Goal: Information Seeking & Learning: Learn about a topic

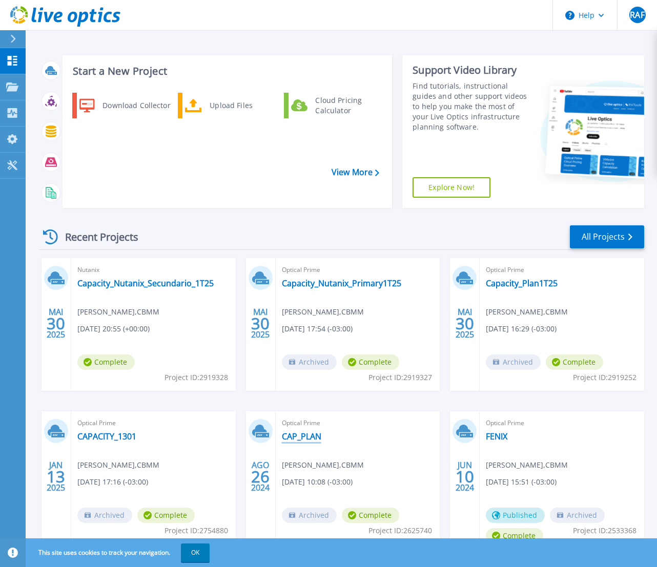
scroll to position [1, 0]
click at [293, 376] on link "CAP_PLAN" at bounding box center [301, 436] width 39 height 10
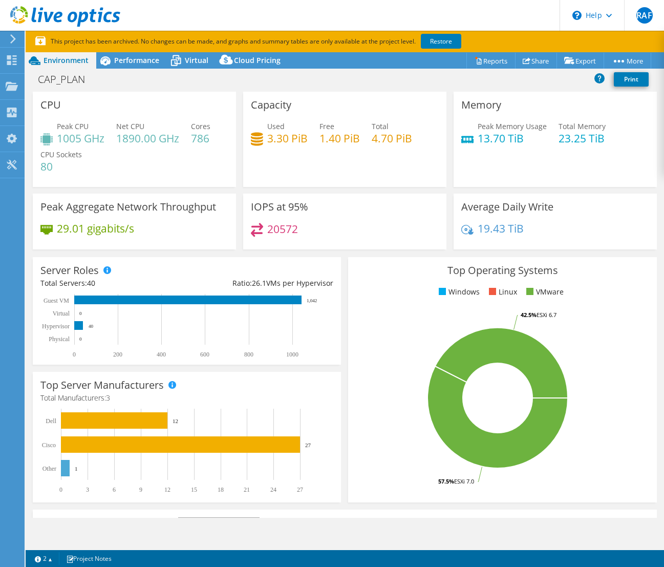
select select "SouthAmerica"
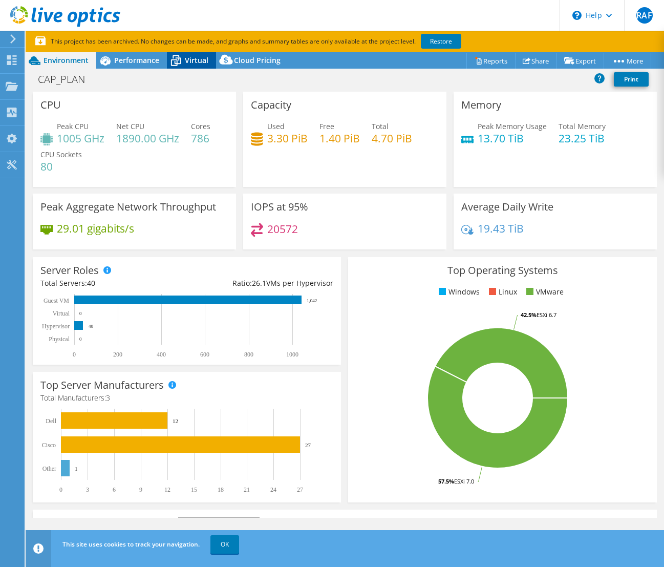
click at [173, 62] on icon at bounding box center [176, 61] width 18 height 18
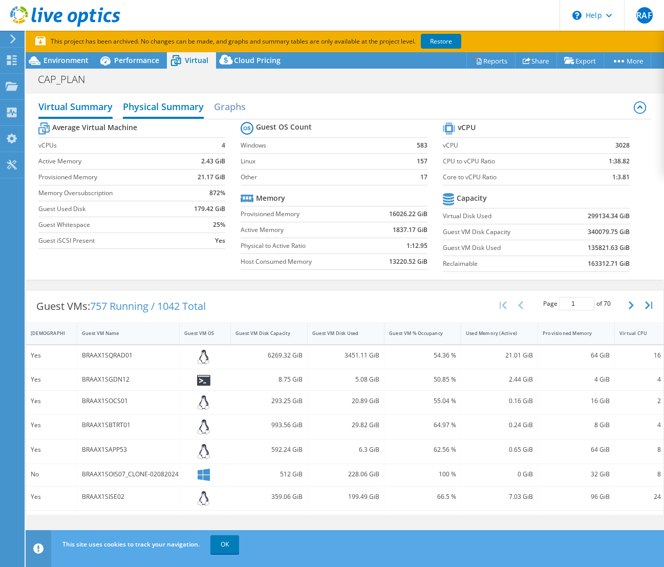
click at [188, 111] on h2 "Physical Summary" at bounding box center [163, 107] width 81 height 23
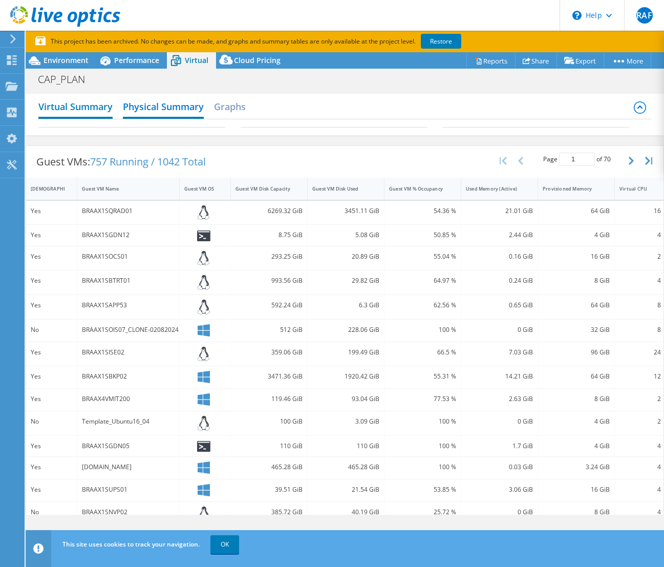
click at [75, 110] on h2 "Virtual Summary" at bounding box center [75, 107] width 74 height 23
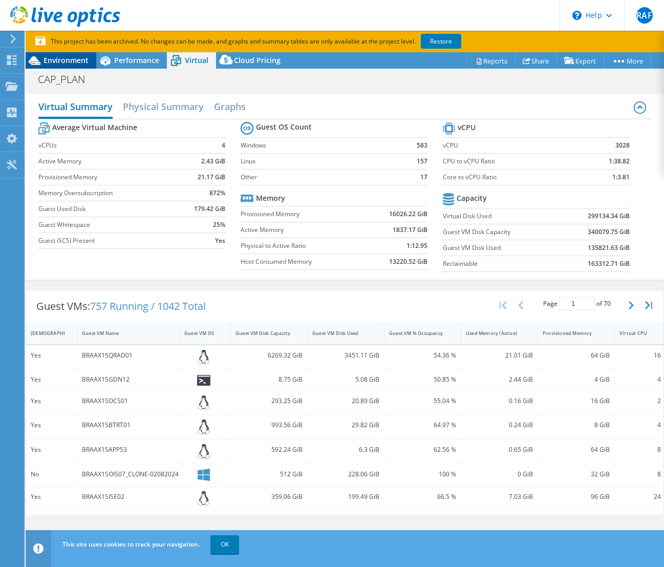
click at [73, 65] on div "Environment" at bounding box center [61, 60] width 71 height 16
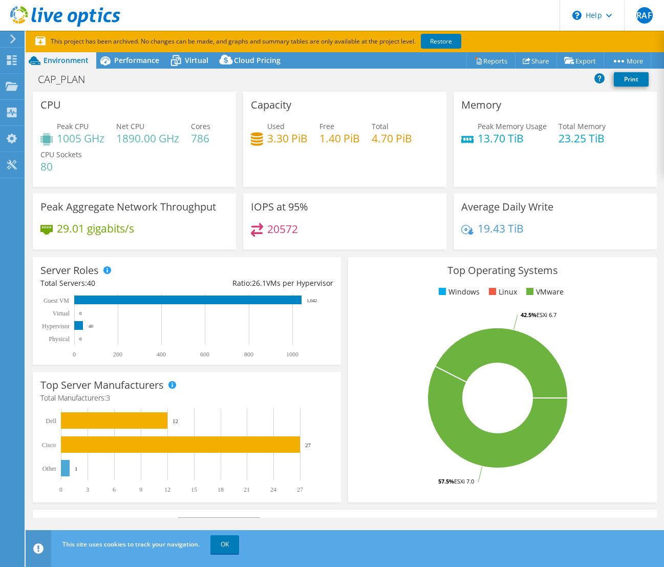
click at [70, 65] on div "Environment" at bounding box center [61, 60] width 71 height 16
click at [149, 56] on span "Performance" at bounding box center [136, 60] width 45 height 10
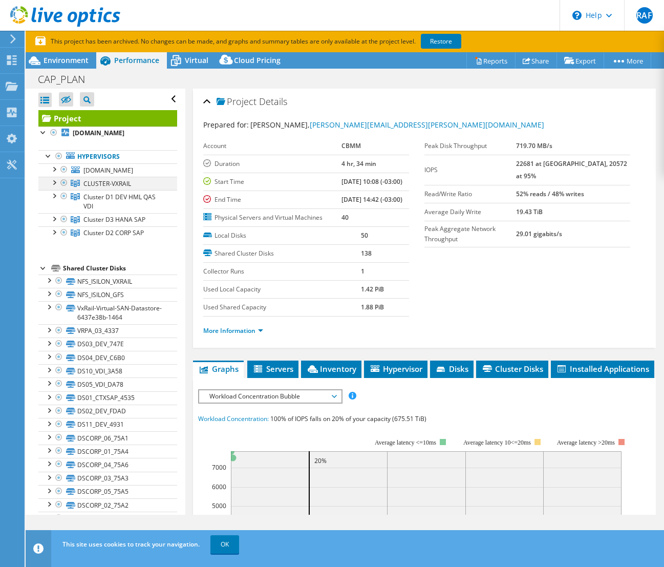
click at [53, 182] on div at bounding box center [54, 182] width 10 height 10
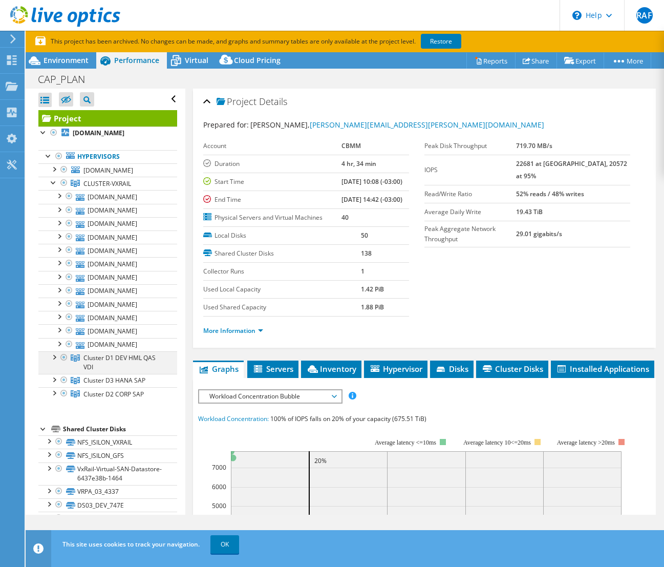
click at [56, 361] on div at bounding box center [54, 356] width 10 height 10
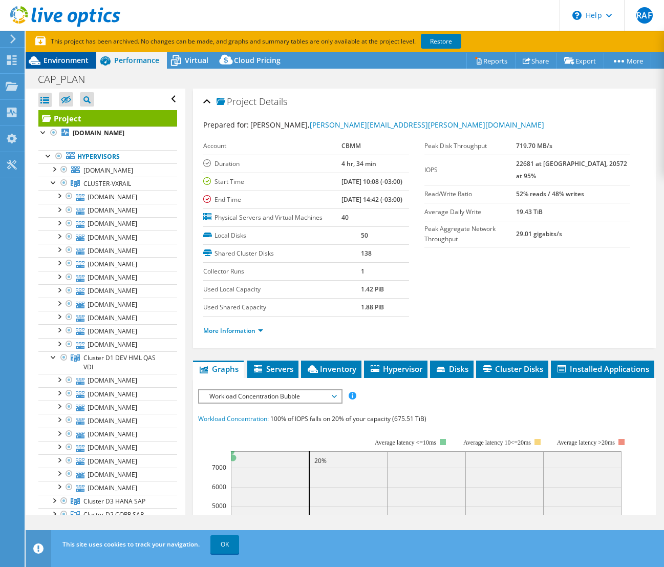
click at [76, 65] on span "Environment" at bounding box center [66, 60] width 45 height 10
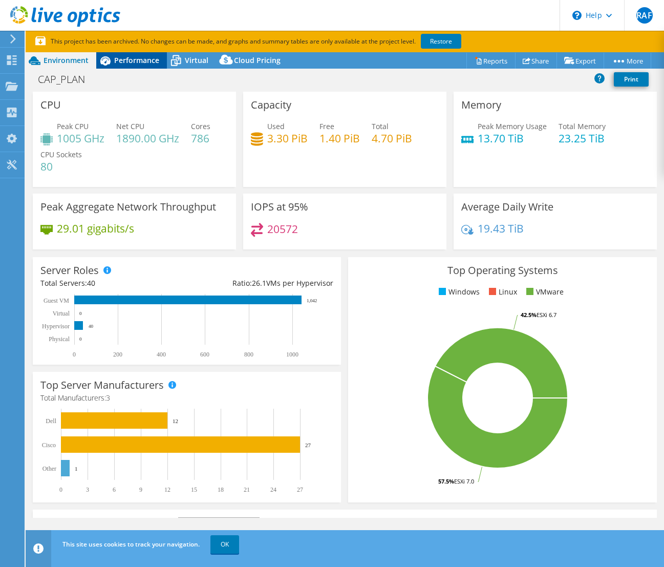
click at [129, 66] on div "Performance" at bounding box center [131, 60] width 71 height 16
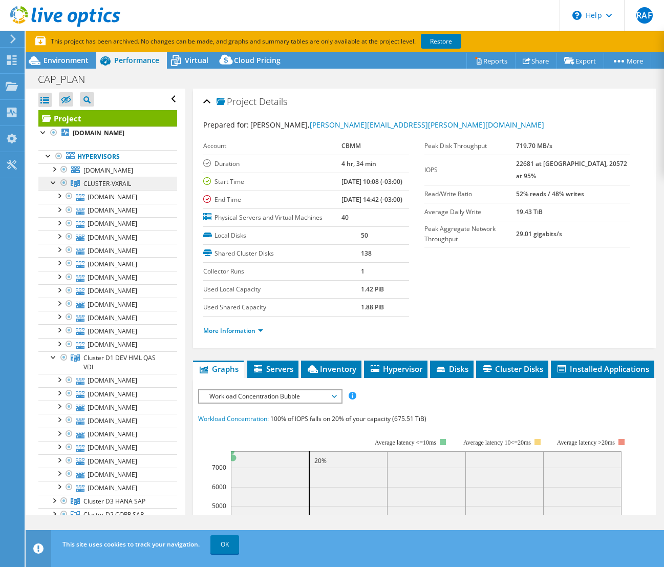
click at [113, 183] on span "CLUSTER-VXRAIL" at bounding box center [107, 183] width 48 height 9
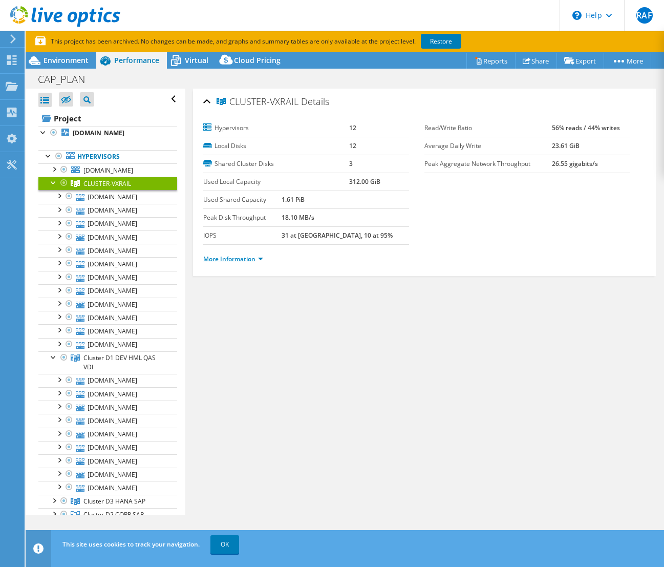
click at [246, 259] on link "More Information" at bounding box center [233, 259] width 60 height 9
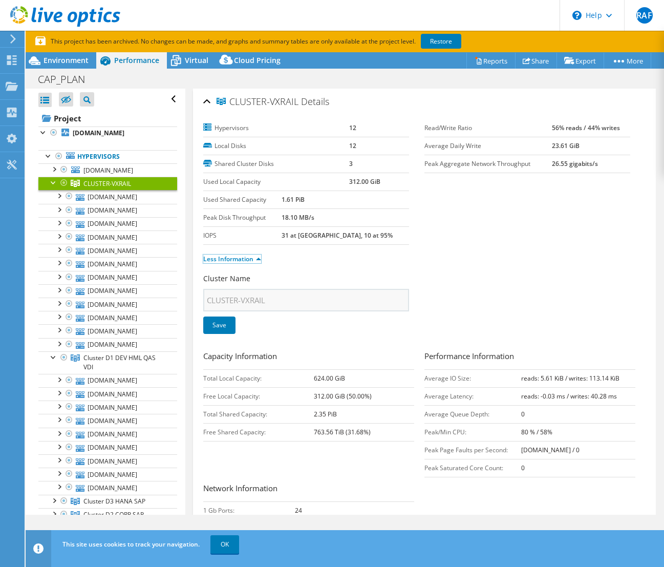
scroll to position [143, 0]
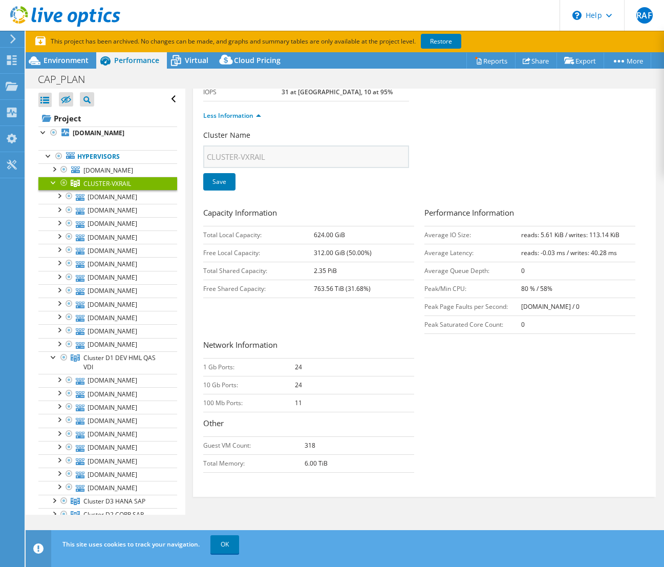
drag, startPoint x: 303, startPoint y: 446, endPoint x: 323, endPoint y: 446, distance: 20.5
click at [323, 446] on tr "Guest VM Count: 318" at bounding box center [308, 445] width 211 height 18
drag, startPoint x: 319, startPoint y: 464, endPoint x: 299, endPoint y: 465, distance: 20.0
click at [299, 465] on tr "Total Memory: 6.00 TiB" at bounding box center [308, 463] width 211 height 18
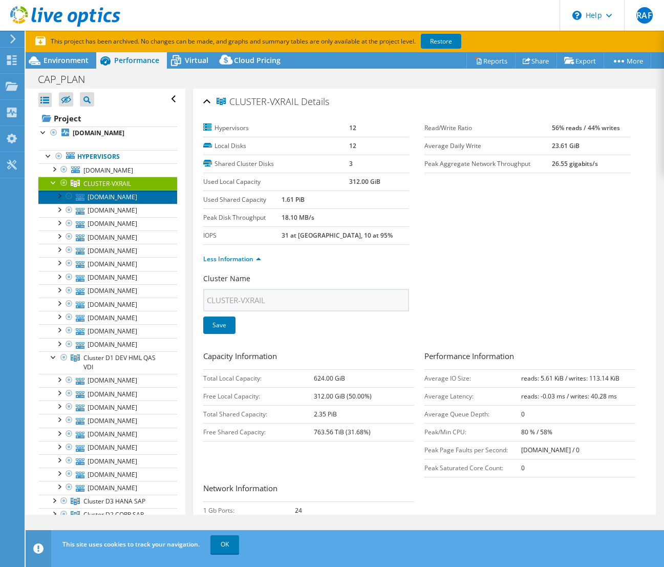
click at [124, 194] on link "[DOMAIN_NAME]" at bounding box center [107, 196] width 139 height 13
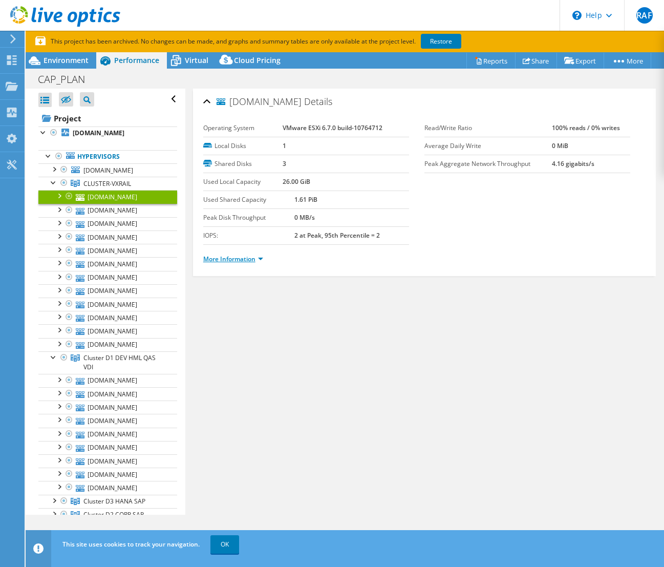
click at [258, 259] on link "More Information" at bounding box center [233, 259] width 60 height 9
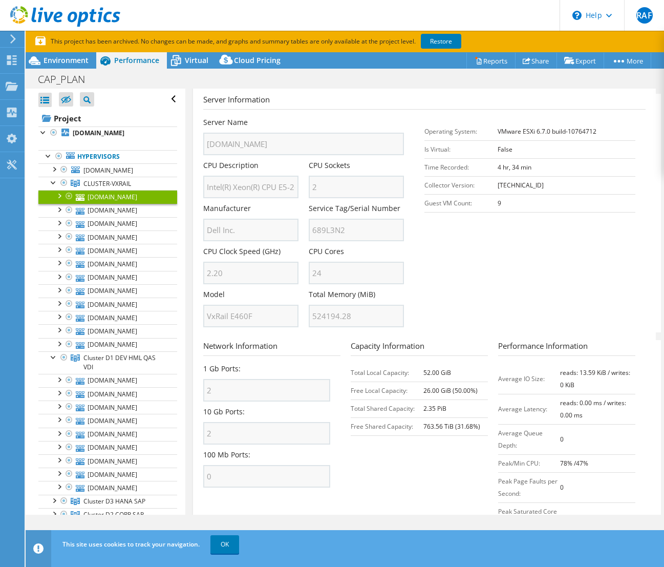
scroll to position [188, 0]
click at [285, 117] on div "Server Name braax1cesx12.cbmm.com.br CPU Description Intel(R) Xeon(R) CPU E5-26…" at bounding box center [308, 117] width 211 height 0
click at [299, 117] on div "Server Name braax1cesx12.cbmm.com.br CPU Description Intel(R) Xeon(R) CPU E5-26…" at bounding box center [308, 117] width 211 height 0
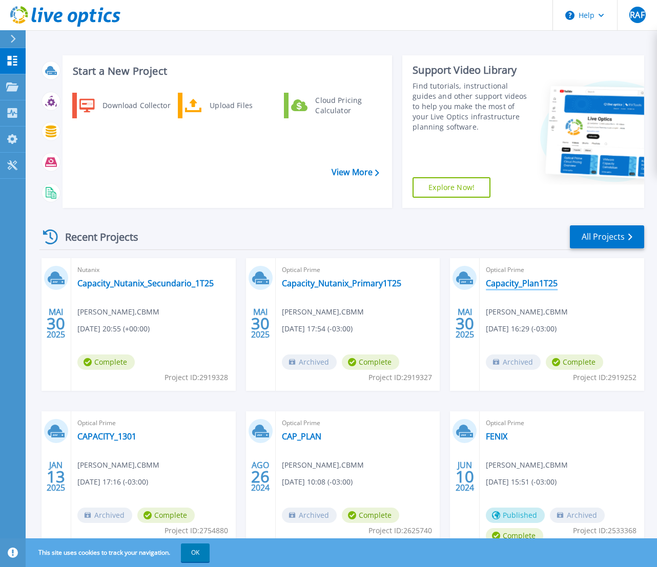
click at [530, 278] on link "Capacity_Plan1T25" at bounding box center [522, 283] width 72 height 10
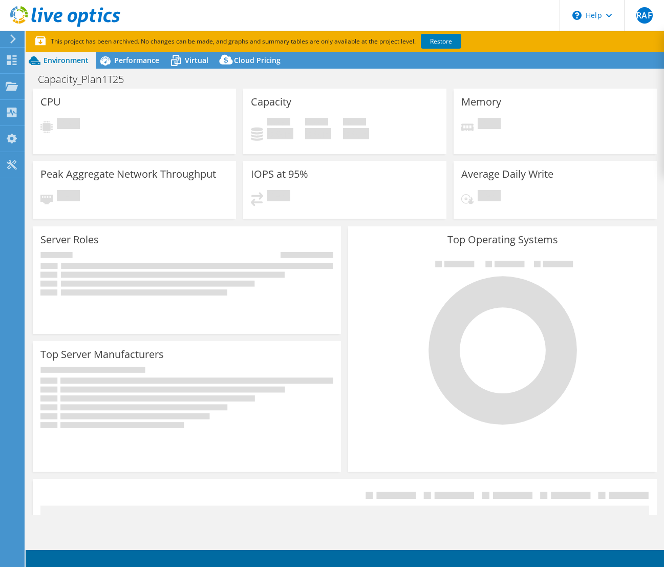
select select "USD"
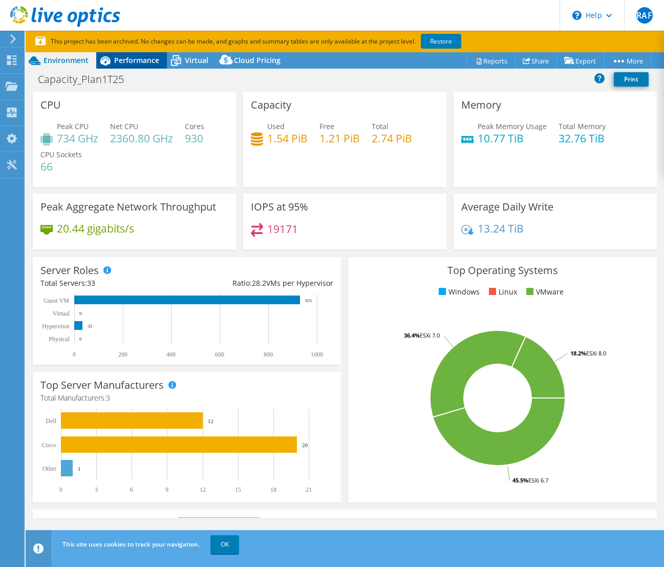
click at [130, 60] on span "Performance" at bounding box center [136, 60] width 45 height 10
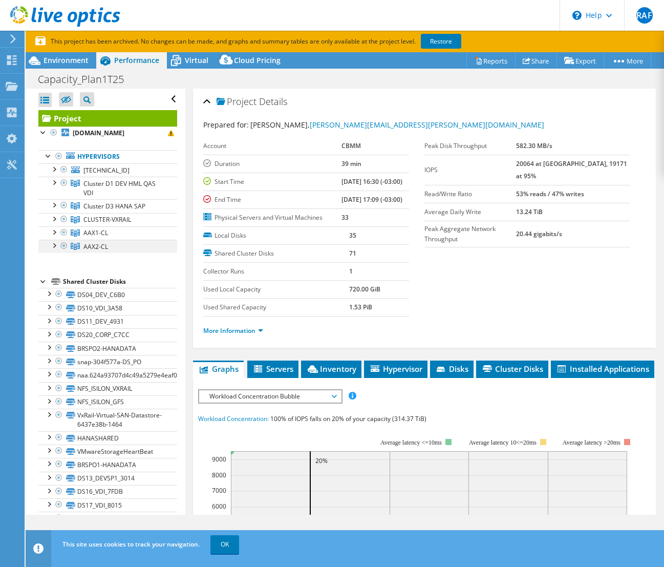
click at [54, 246] on div at bounding box center [54, 245] width 10 height 10
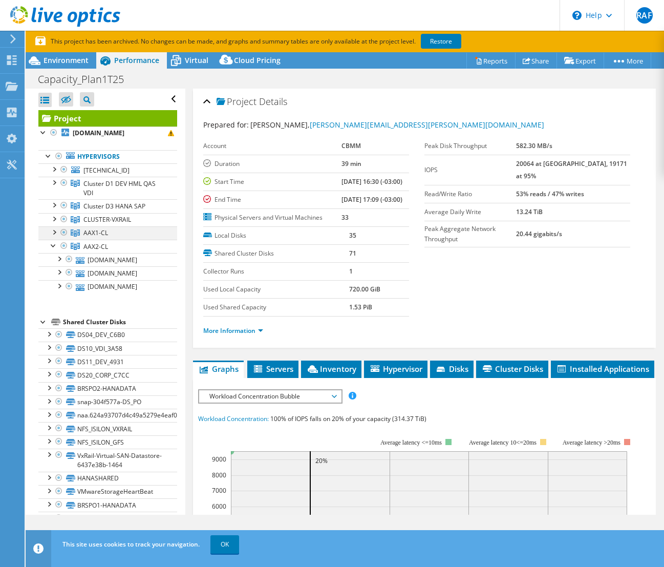
click at [56, 233] on div at bounding box center [54, 231] width 10 height 10
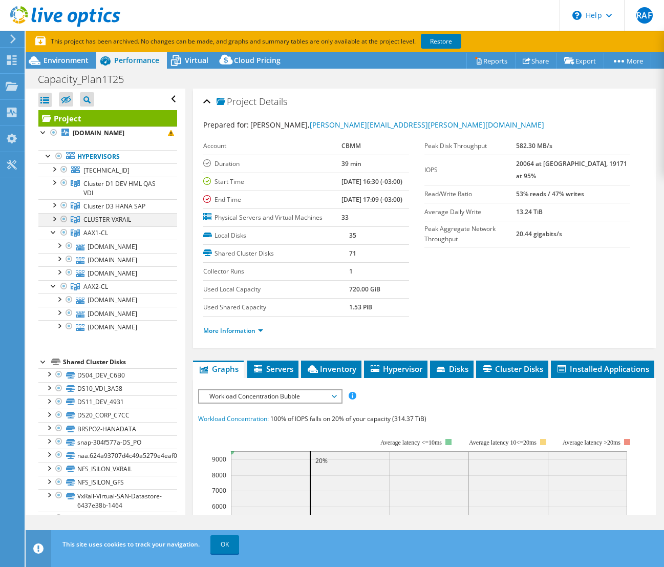
click at [53, 217] on div at bounding box center [54, 218] width 10 height 10
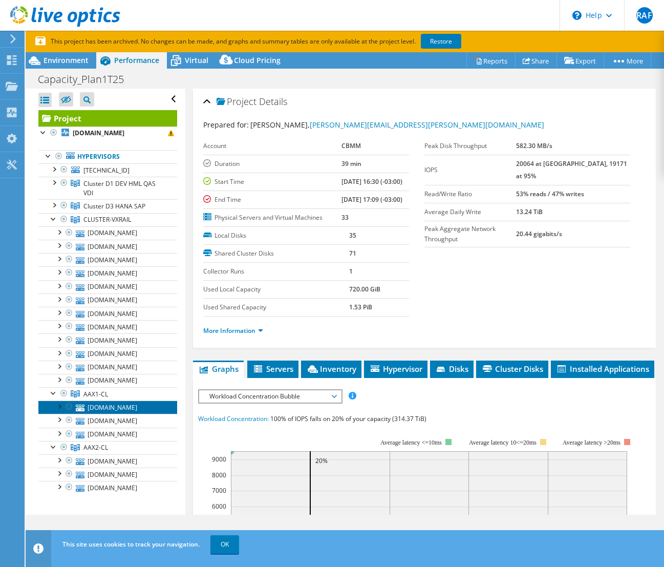
click at [128, 410] on link "braax1cesx103.cbmm.com.br" at bounding box center [107, 407] width 139 height 13
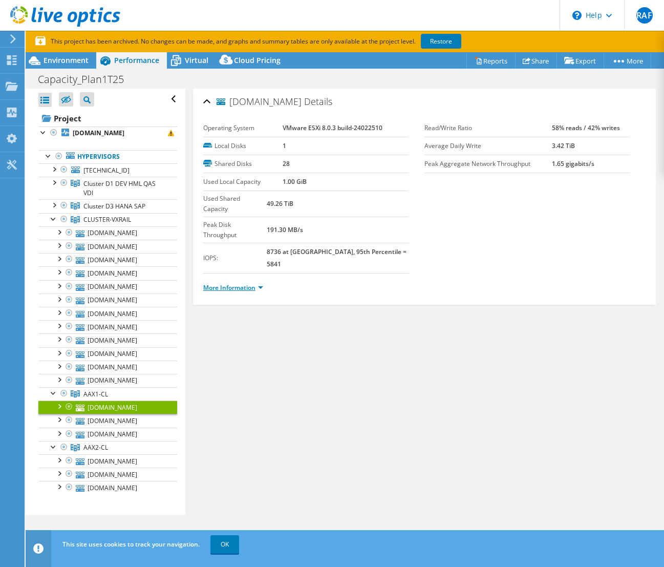
click at [251, 283] on link "More Information" at bounding box center [233, 287] width 60 height 9
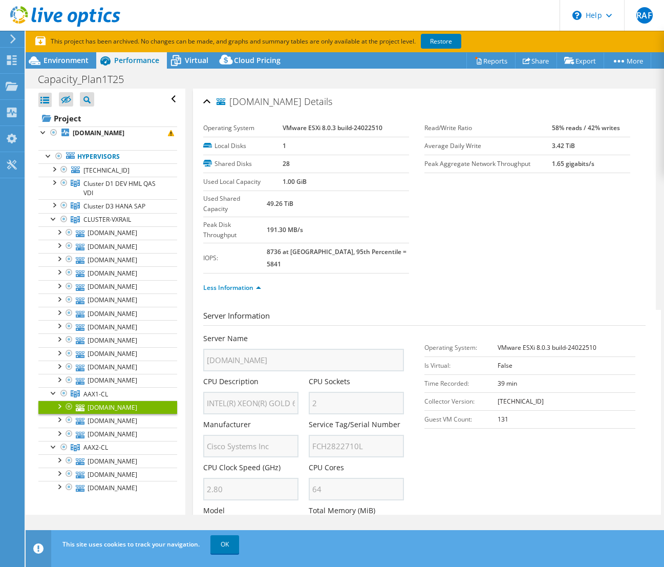
click at [290, 333] on div "Server Name braax1cesx103.cbmm.com.br CPU Description INTEL(R) XEON(R) GOLD 654…" at bounding box center [308, 333] width 211 height 0
click at [154, 423] on link "braax1cesx102.cbmm.com.br" at bounding box center [107, 420] width 139 height 13
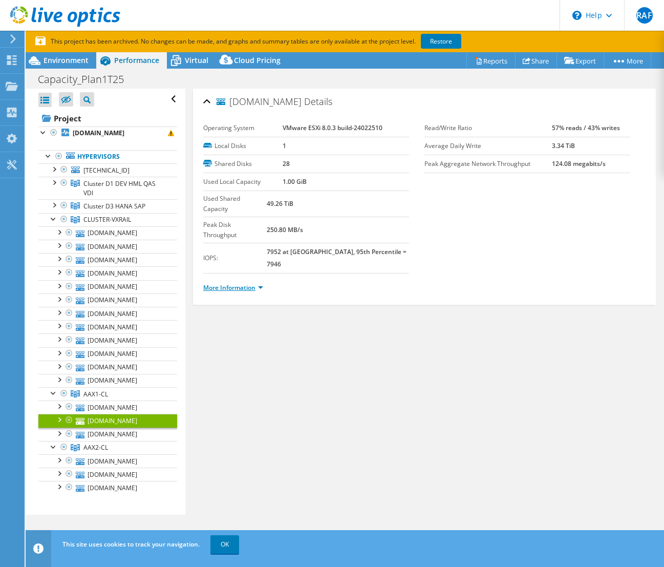
click at [254, 283] on link "More Information" at bounding box center [233, 287] width 60 height 9
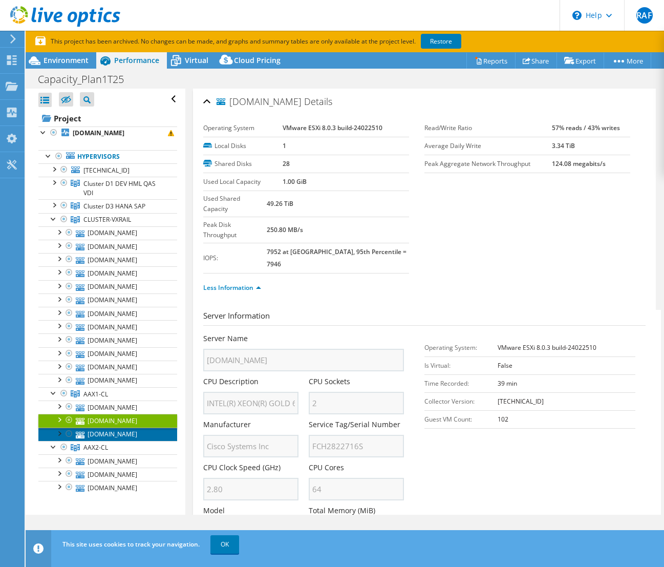
click at [123, 431] on link "braax1cesx101.cbmm.com.br" at bounding box center [107, 434] width 139 height 13
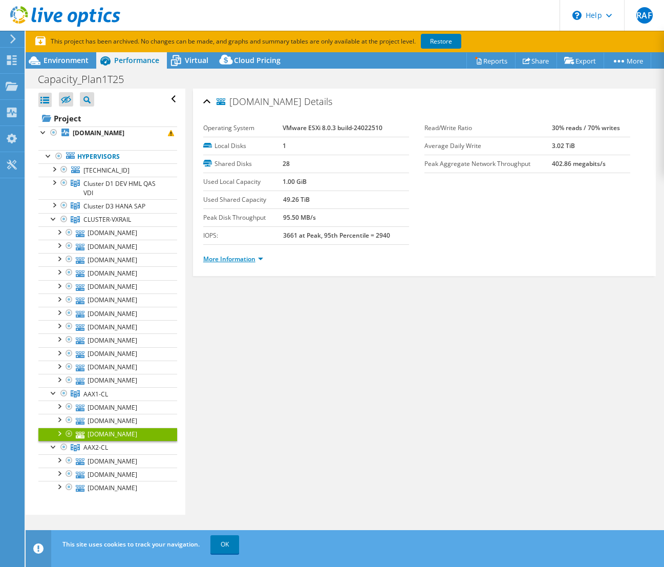
click at [259, 260] on link "More Information" at bounding box center [233, 259] width 60 height 9
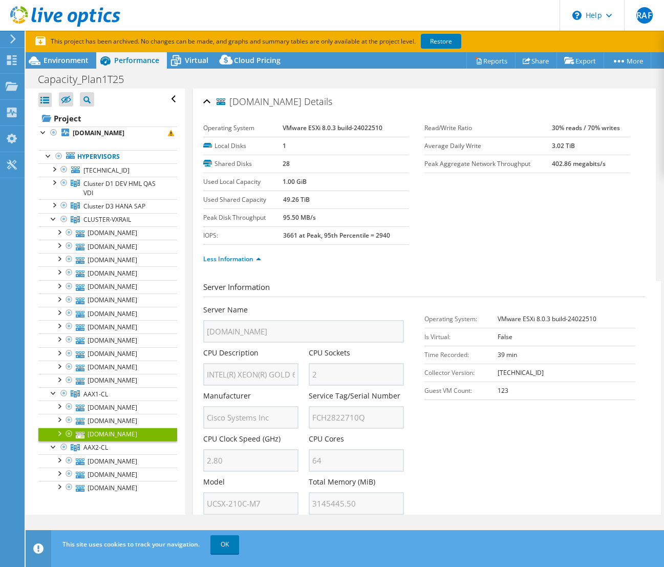
click at [293, 454] on div "CPU Clock Speed (GHz) 2.80" at bounding box center [256, 453] width 106 height 38
click at [293, 305] on div "Server Name braax1cesx101.cbmm.com.br CPU Description INTEL(R) XEON(R) GOLD 654…" at bounding box center [308, 305] width 211 height 0
click at [84, 96] on div at bounding box center [86, 98] width 7 height 12
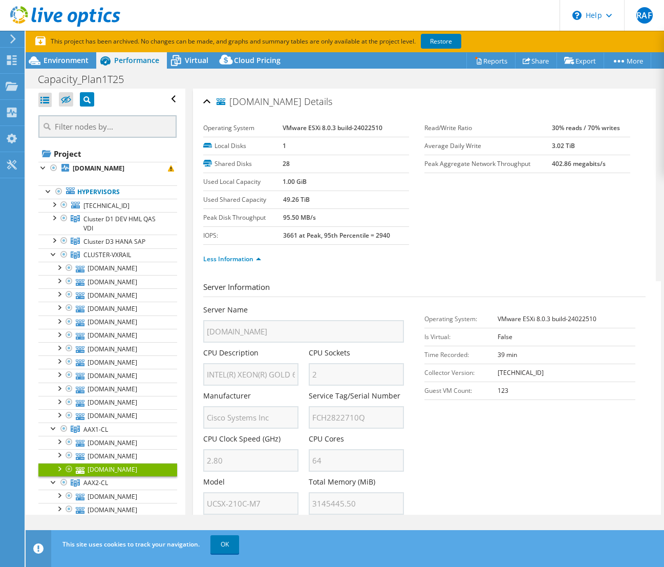
click at [205, 97] on div "braax1cesx101.cbmm.com.br Details" at bounding box center [424, 102] width 443 height 22
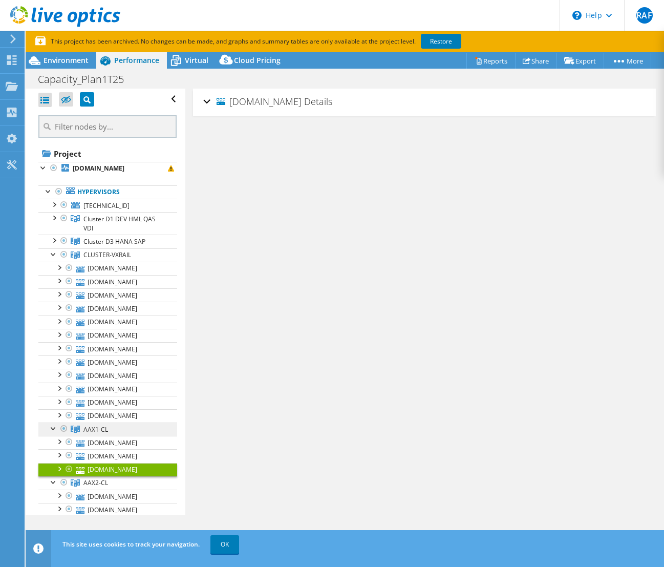
click at [103, 428] on span "AAX1-CL" at bounding box center [95, 429] width 25 height 9
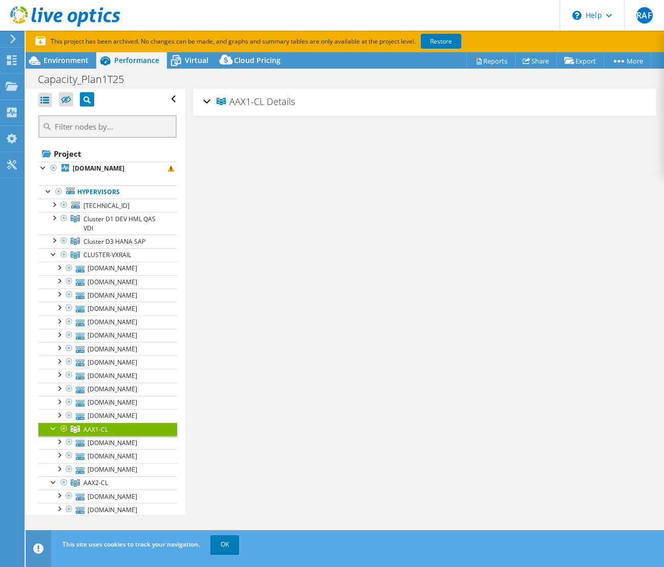
click at [208, 100] on div "AAX1-CL Details" at bounding box center [424, 102] width 443 height 22
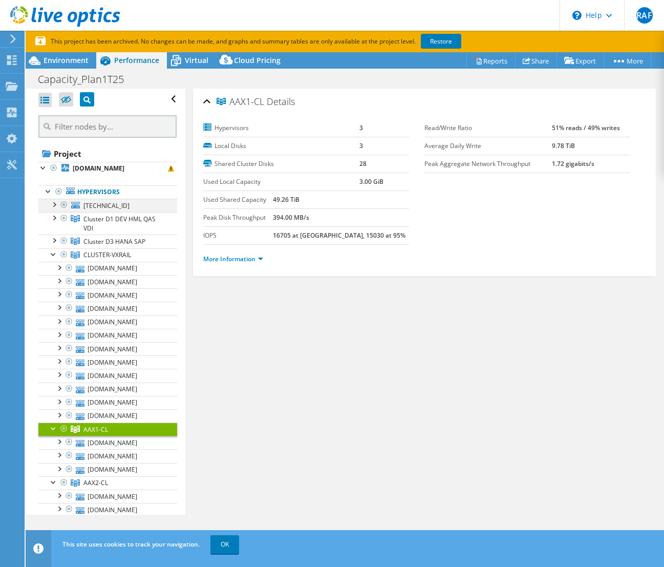
click at [54, 208] on div at bounding box center [54, 204] width 10 height 10
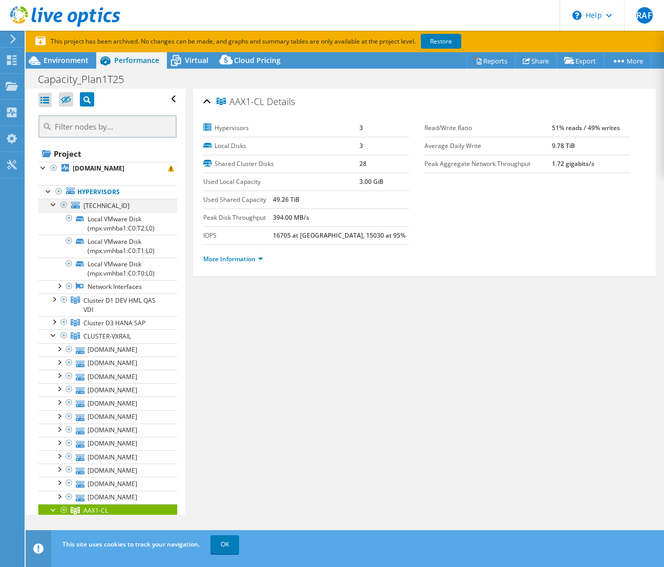
click at [54, 208] on div at bounding box center [54, 204] width 10 height 10
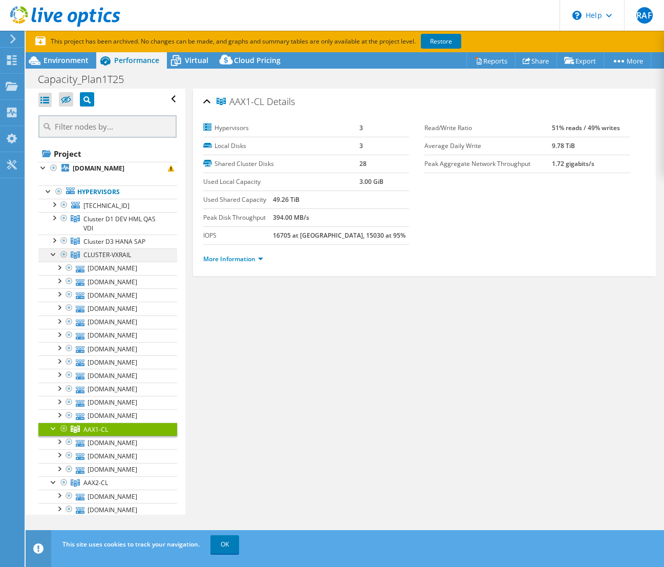
click at [64, 255] on div at bounding box center [64, 254] width 10 height 12
click at [65, 254] on div at bounding box center [64, 254] width 10 height 12
click at [51, 255] on div at bounding box center [54, 253] width 10 height 10
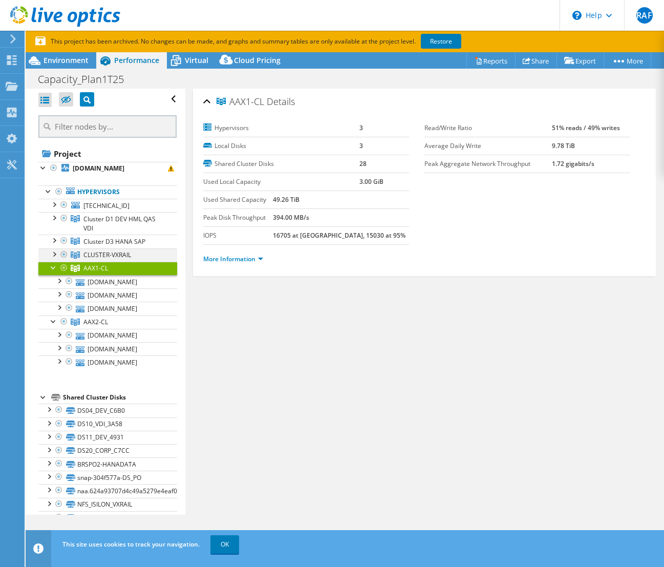
click at [64, 252] on div at bounding box center [64, 254] width 10 height 12
click at [131, 252] on span "CLUSTER-VXRAIL" at bounding box center [107, 254] width 48 height 9
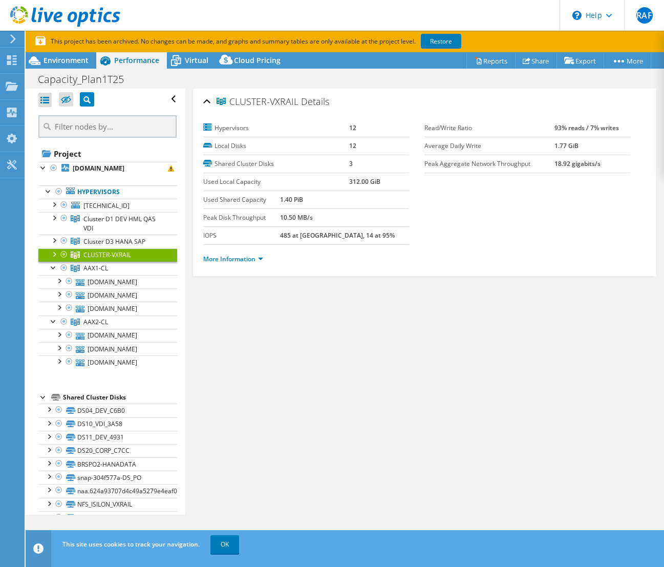
click at [61, 254] on div at bounding box center [64, 254] width 10 height 12
drag, startPoint x: 69, startPoint y: 252, endPoint x: 53, endPoint y: 255, distance: 16.0
click at [53, 255] on div at bounding box center [54, 253] width 10 height 10
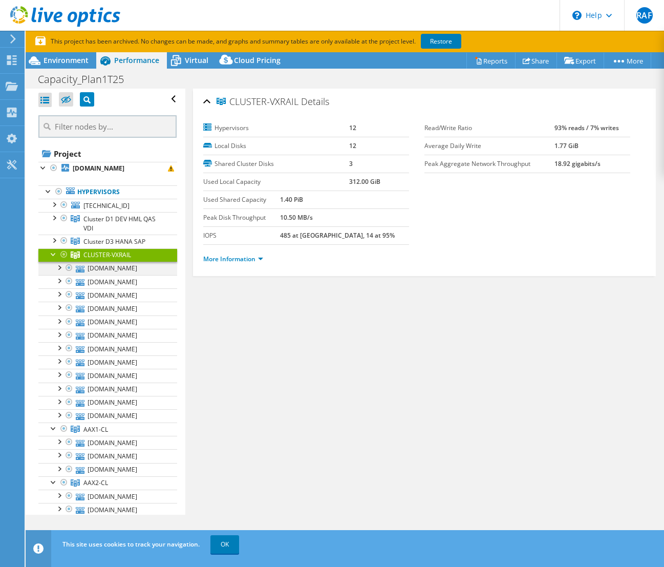
click at [68, 268] on div at bounding box center [69, 268] width 10 height 12
click at [67, 277] on div at bounding box center [69, 281] width 10 height 12
click at [62, 256] on div at bounding box center [64, 254] width 10 height 12
click at [55, 255] on div at bounding box center [54, 253] width 10 height 10
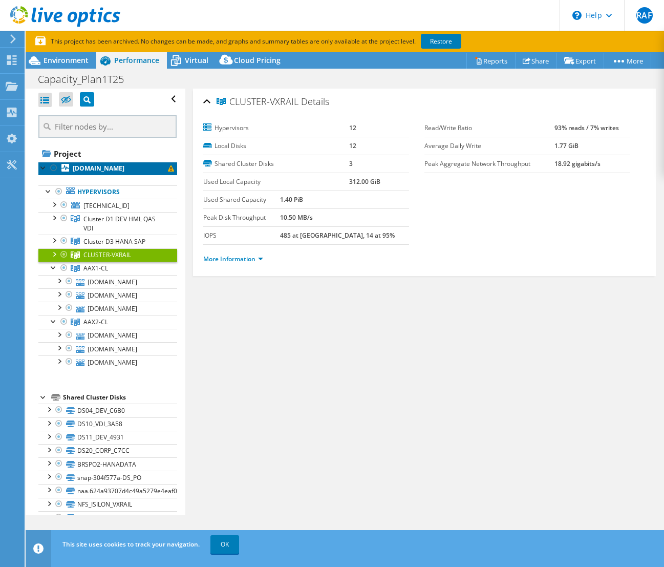
click at [94, 169] on b "[DOMAIN_NAME]" at bounding box center [99, 168] width 52 height 9
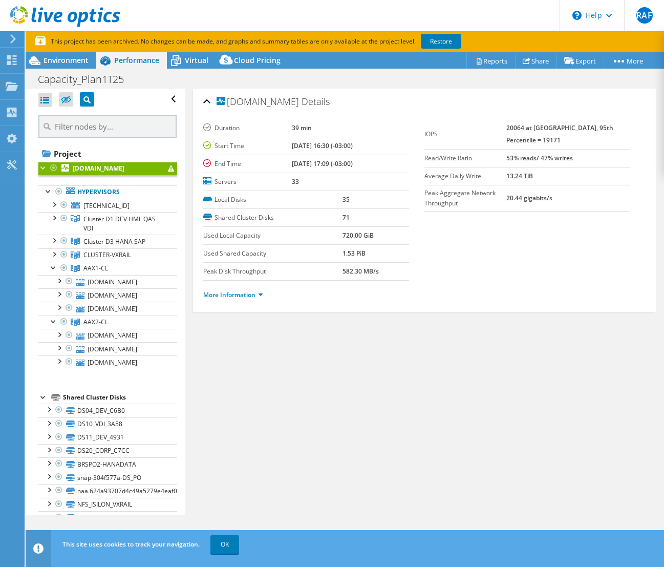
click at [236, 300] on li "More Information" at bounding box center [236, 294] width 66 height 11
click at [244, 294] on link "More Information" at bounding box center [233, 294] width 60 height 9
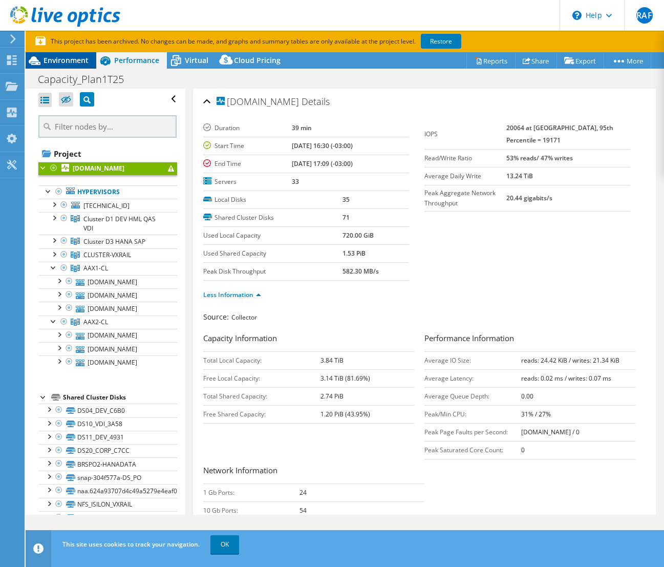
click at [59, 61] on span "Environment" at bounding box center [66, 60] width 45 height 10
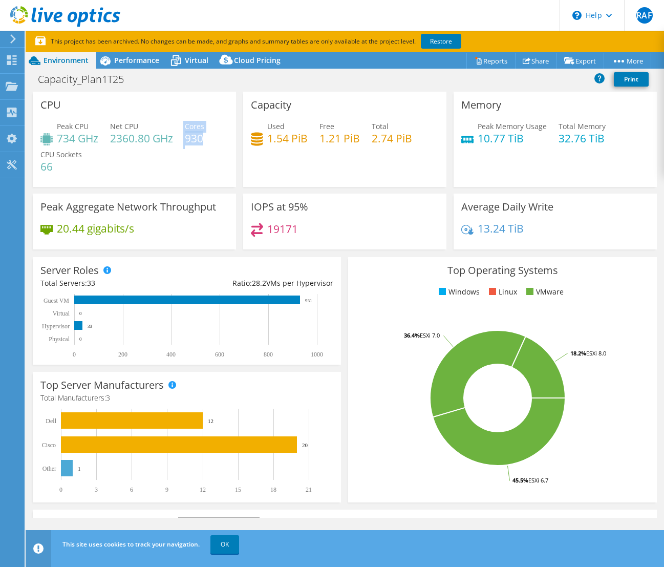
drag, startPoint x: 203, startPoint y: 139, endPoint x: 178, endPoint y: 139, distance: 24.6
click at [178, 139] on div "Peak CPU 734 GHz Net CPU 2360.80 GHz Cores 930 CPU Sockets 66" at bounding box center [134, 151] width 188 height 61
click at [192, 142] on h4 "930" at bounding box center [194, 138] width 19 height 11
drag, startPoint x: 203, startPoint y: 140, endPoint x: 187, endPoint y: 139, distance: 15.9
click at [187, 139] on h4 "930" at bounding box center [194, 138] width 19 height 11
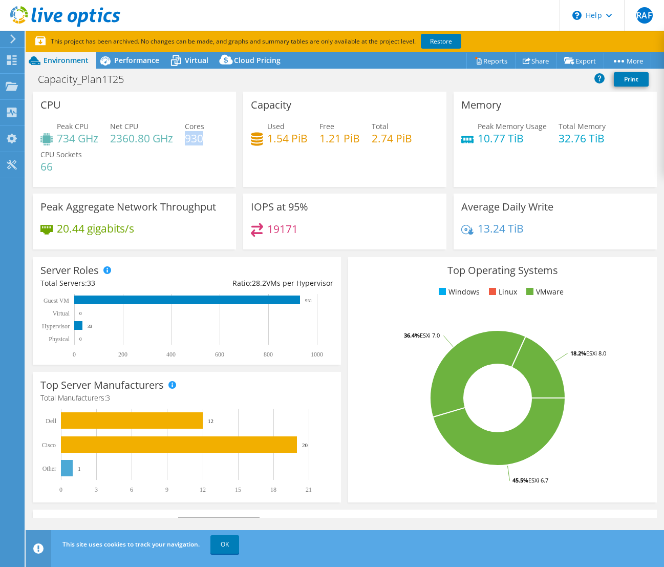
click at [13, 41] on use at bounding box center [13, 38] width 6 height 9
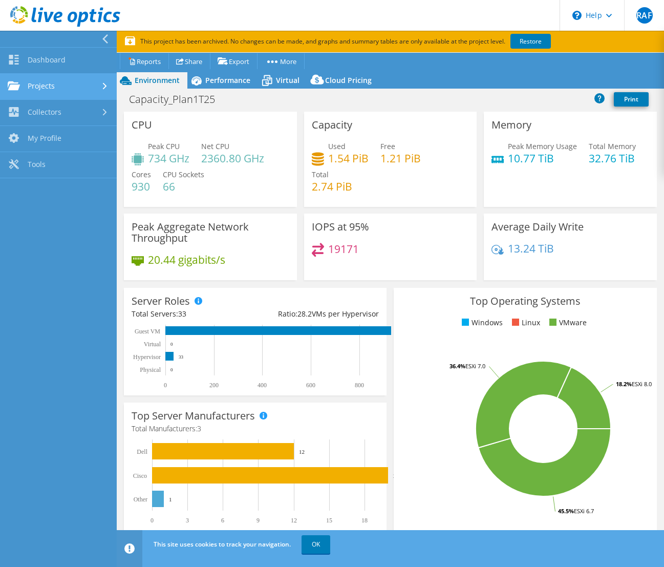
click at [106, 89] on icon at bounding box center [105, 86] width 4 height 7
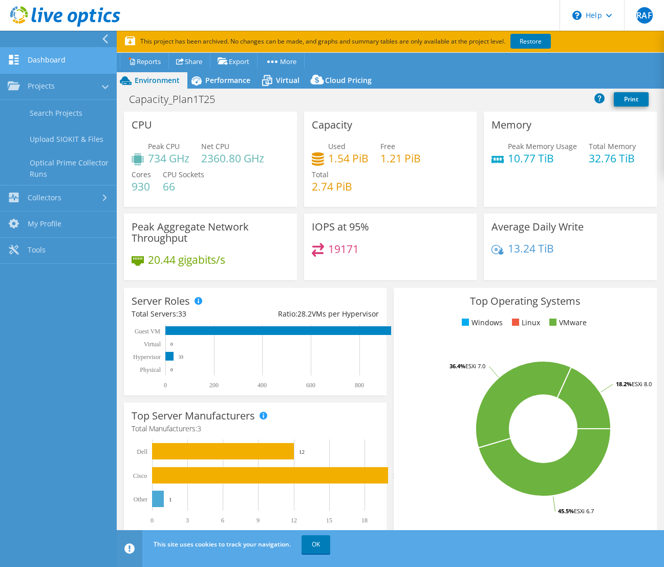
click at [66, 61] on link "Dashboard" at bounding box center [58, 61] width 117 height 26
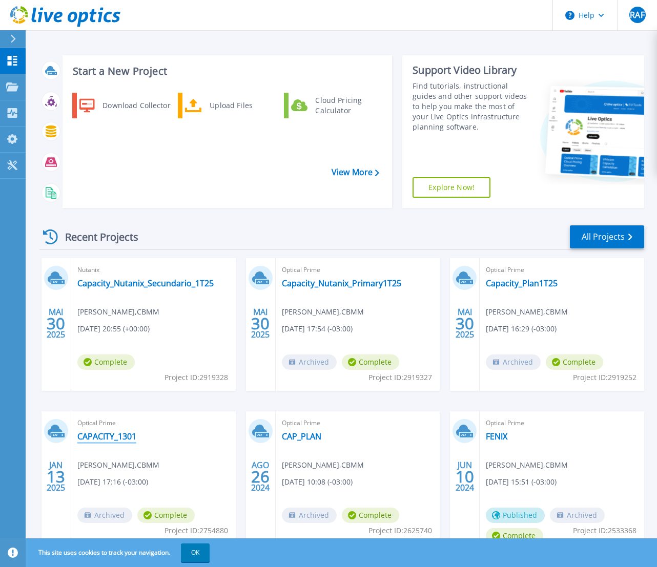
click at [107, 431] on link "CAPACITY_1301" at bounding box center [106, 436] width 59 height 10
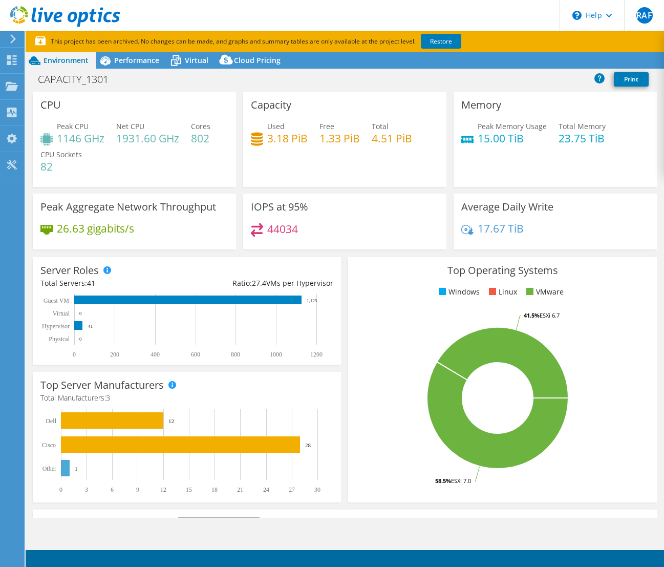
select select "SouthAmerica"
select select "BRL"
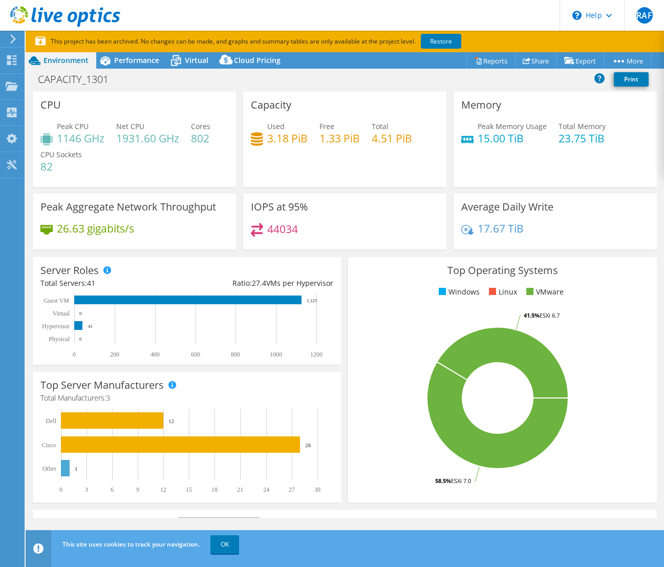
click at [203, 130] on span "Cores" at bounding box center [200, 126] width 19 height 10
click at [145, 65] on span "Performance" at bounding box center [136, 60] width 45 height 10
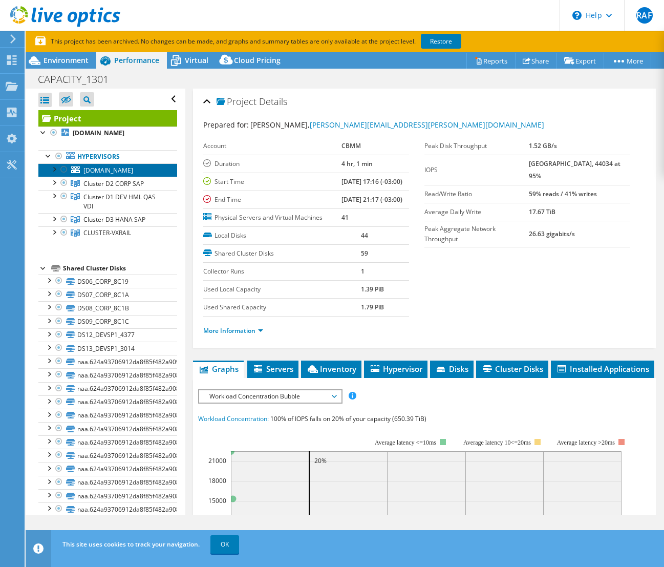
click at [132, 171] on span "[DOMAIN_NAME]" at bounding box center [108, 170] width 50 height 9
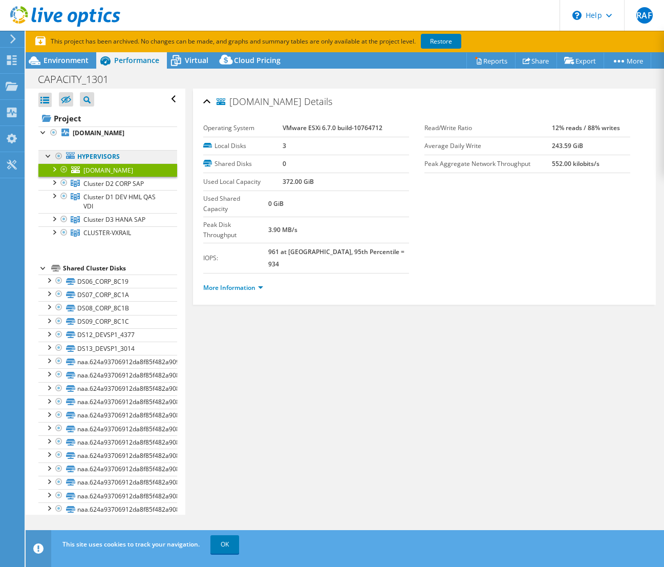
click at [95, 158] on link "Hypervisors" at bounding box center [107, 156] width 139 height 13
click at [47, 155] on div at bounding box center [49, 155] width 10 height 10
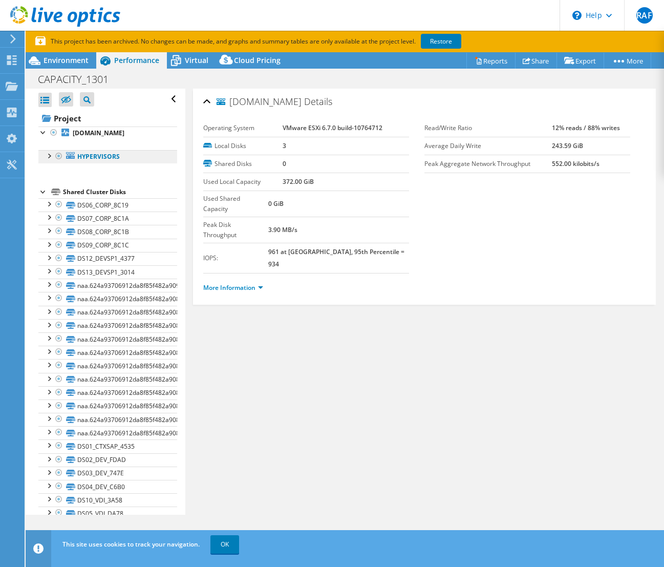
click at [108, 155] on link "Hypervisors" at bounding box center [107, 156] width 139 height 13
click at [102, 136] on b "[DOMAIN_NAME]" at bounding box center [99, 133] width 52 height 9
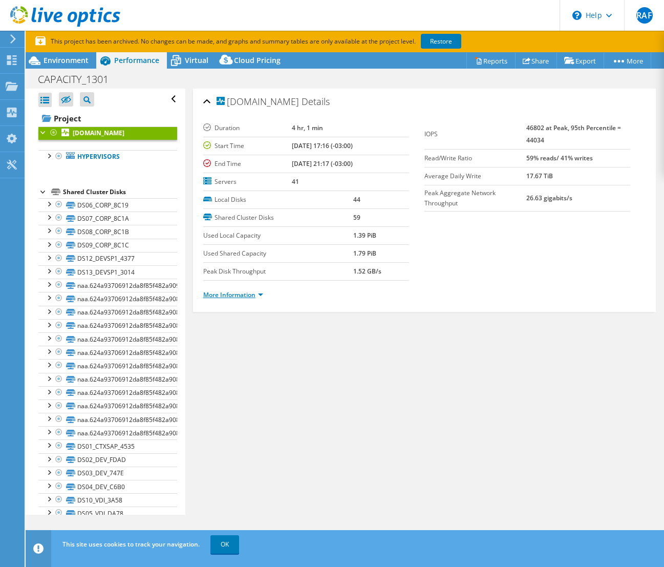
click at [244, 296] on link "More Information" at bounding box center [233, 294] width 60 height 9
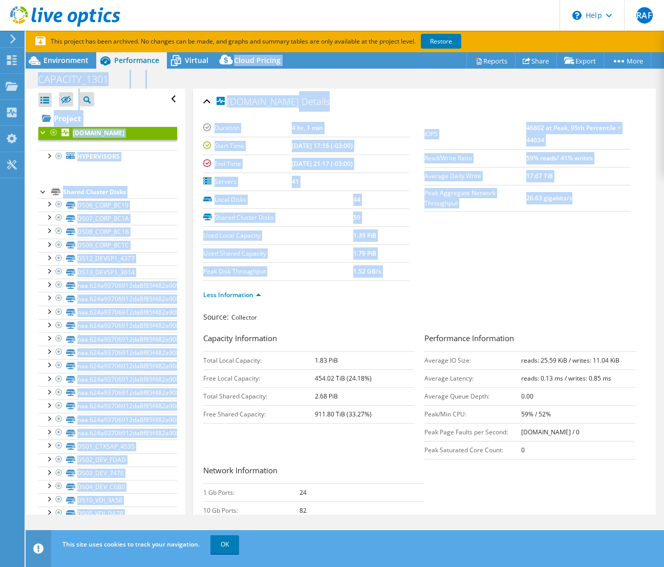
drag, startPoint x: 211, startPoint y: 60, endPoint x: 512, endPoint y: 258, distance: 361.0
click at [512, 258] on div "Project Actions Project Actions Reports Share Export vSAN ReadyNode Sizer" at bounding box center [345, 320] width 639 height 536
click at [497, 268] on section "Duration 4 hr, 1 min Start Time 01/13/2025, 17:16 (-03:00) End Time 01/13/2025,…" at bounding box center [424, 199] width 443 height 161
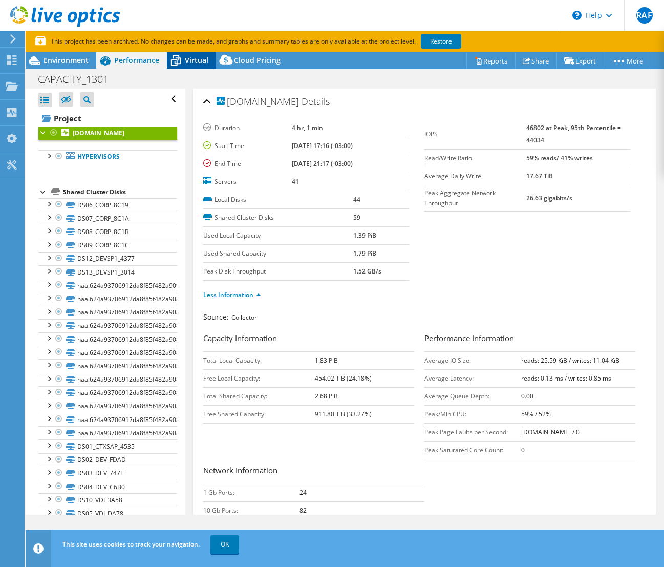
click at [201, 63] on span "Virtual" at bounding box center [197, 60] width 24 height 10
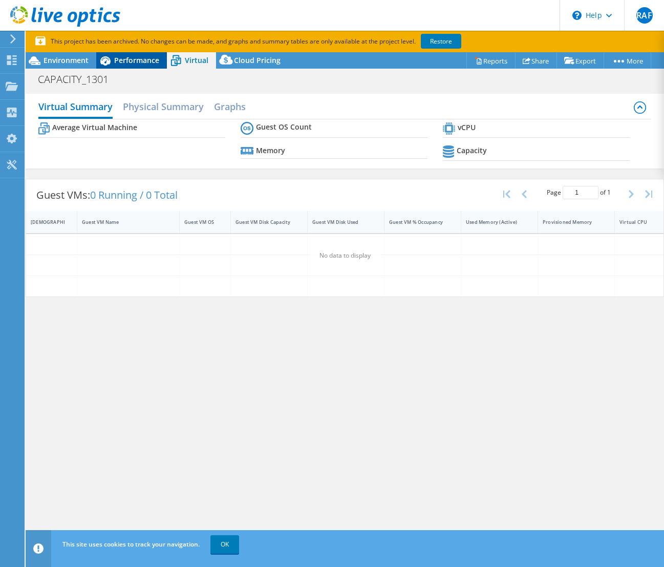
click at [149, 67] on div "Performance" at bounding box center [131, 60] width 71 height 16
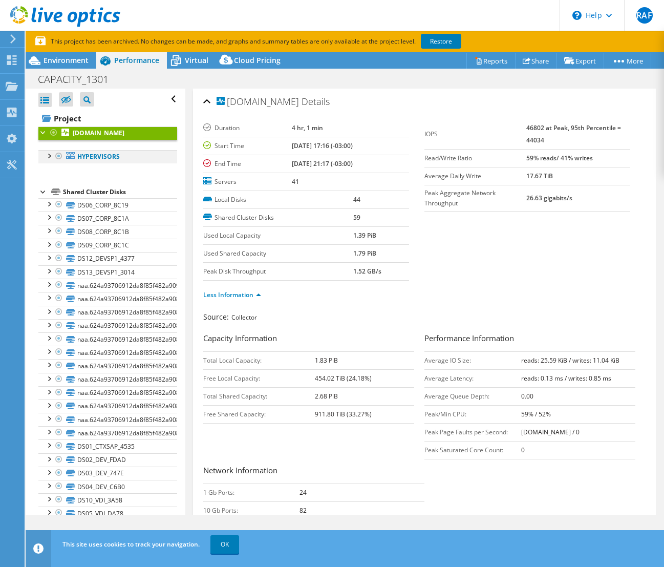
click at [50, 156] on div at bounding box center [49, 155] width 10 height 10
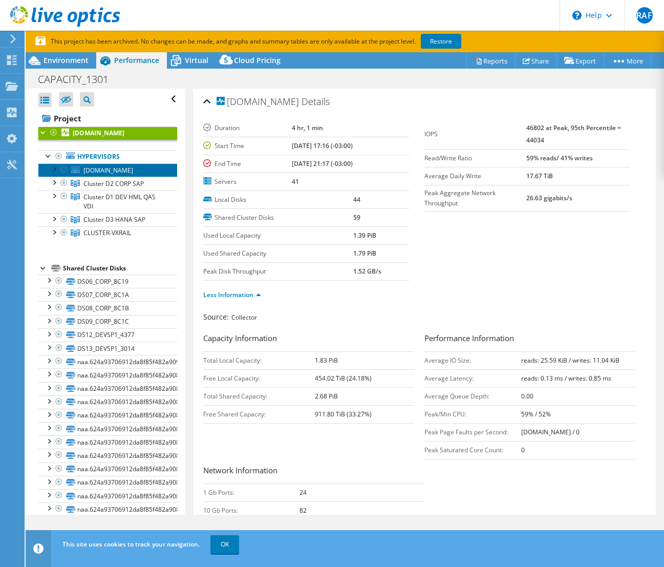
click at [133, 171] on span "brspo1svxrw01.cbmm.com.br" at bounding box center [108, 170] width 50 height 9
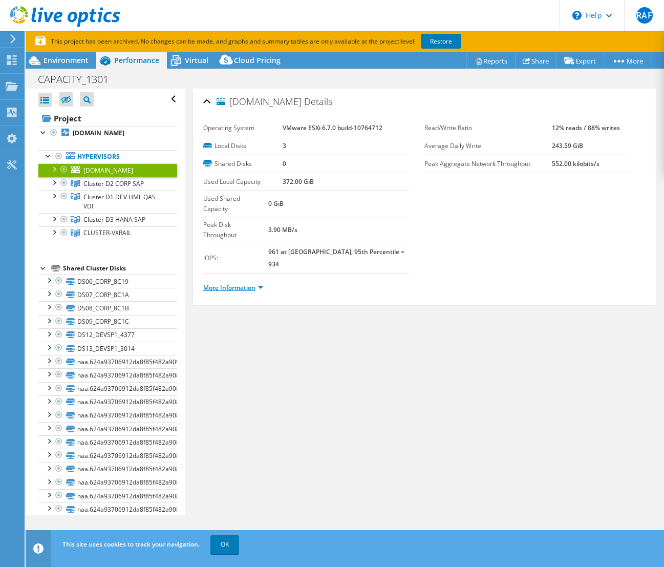
click at [250, 283] on link "More Information" at bounding box center [233, 287] width 60 height 9
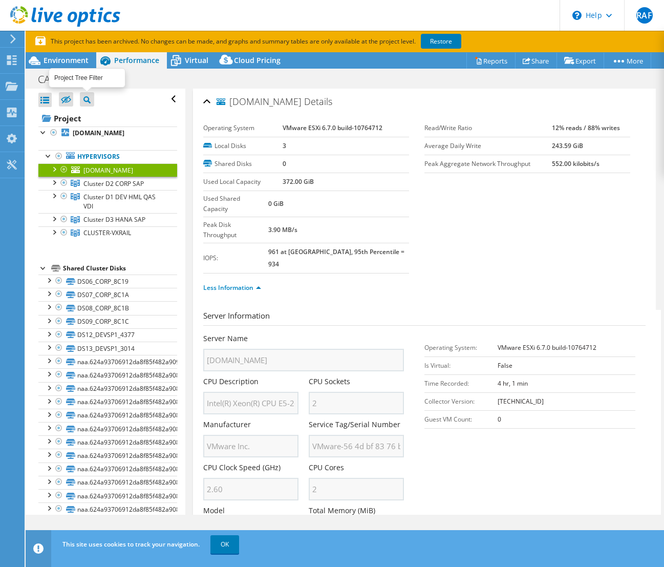
click at [88, 96] on icon at bounding box center [86, 99] width 7 height 7
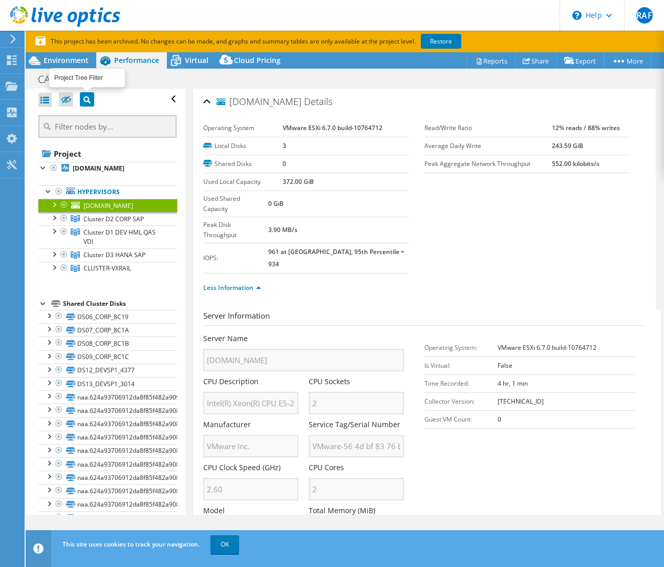
click at [88, 96] on icon at bounding box center [86, 99] width 7 height 7
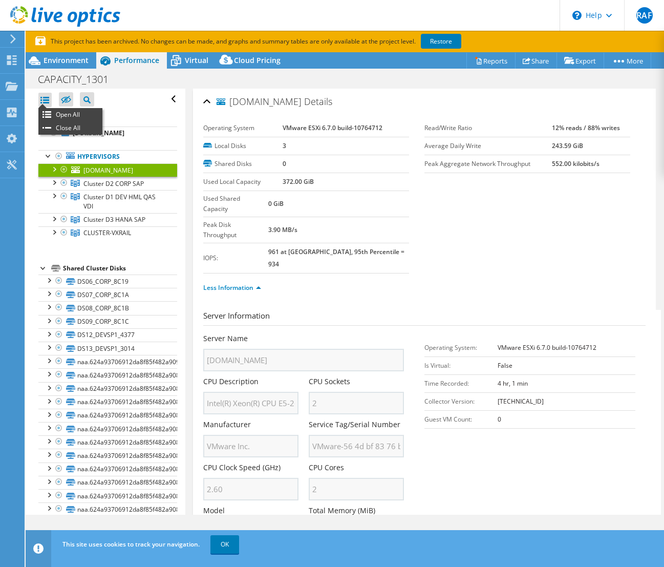
click at [46, 99] on div at bounding box center [44, 100] width 13 height 14
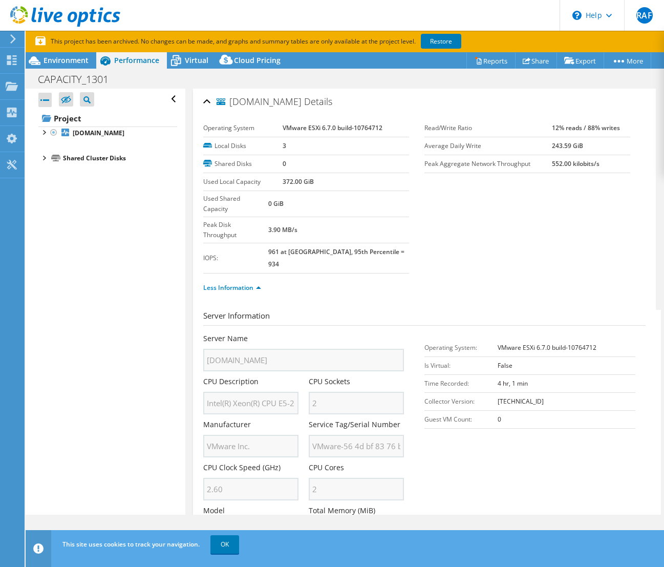
click at [46, 99] on div at bounding box center [44, 100] width 13 height 14
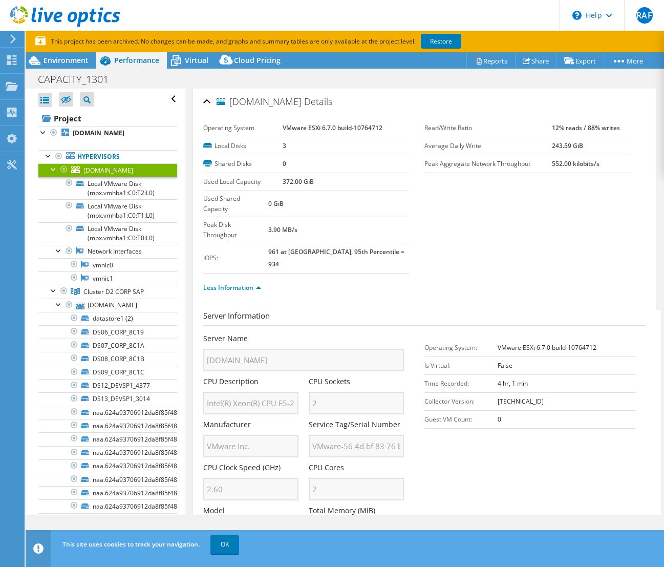
click at [46, 99] on div at bounding box center [44, 100] width 13 height 14
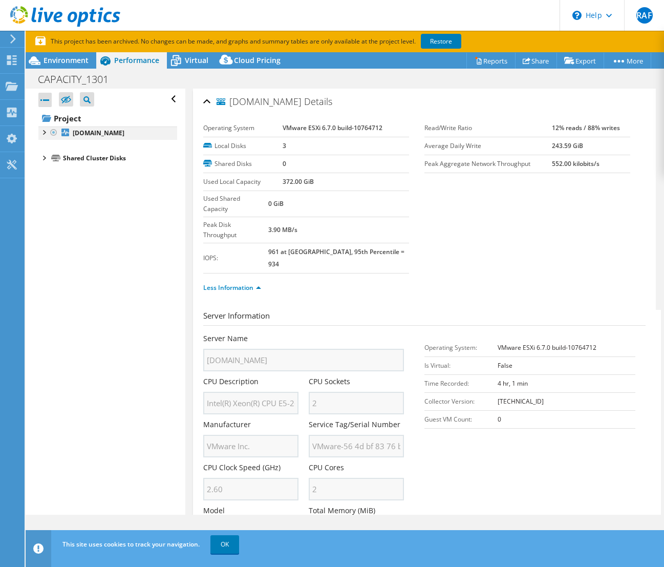
click at [42, 130] on div at bounding box center [43, 132] width 10 height 10
click at [79, 153] on link "Hypervisors" at bounding box center [107, 156] width 139 height 13
click at [54, 156] on div at bounding box center [59, 156] width 10 height 12
click at [47, 157] on div at bounding box center [49, 155] width 10 height 10
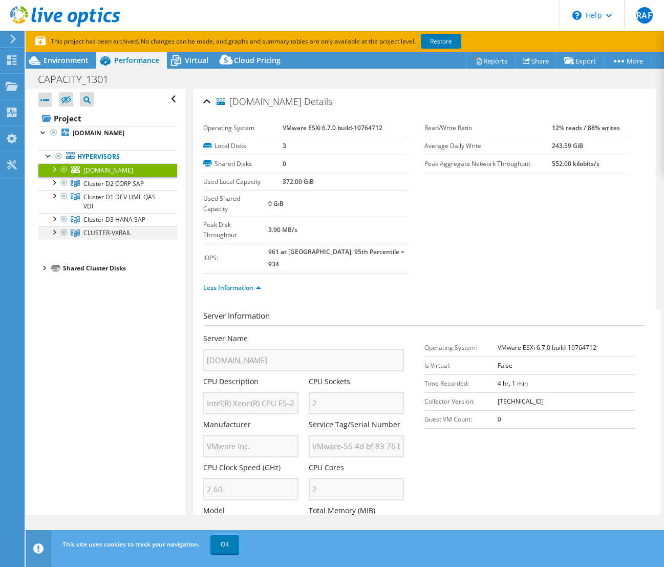
click at [53, 232] on div at bounding box center [54, 231] width 10 height 10
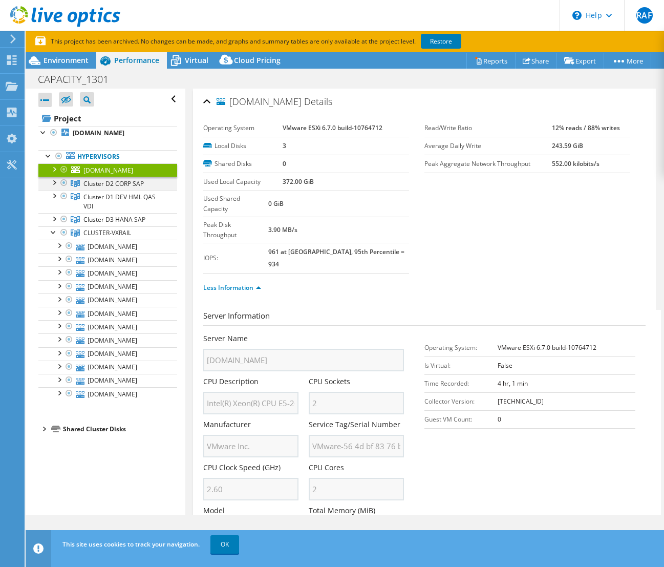
click at [54, 184] on div at bounding box center [54, 182] width 10 height 10
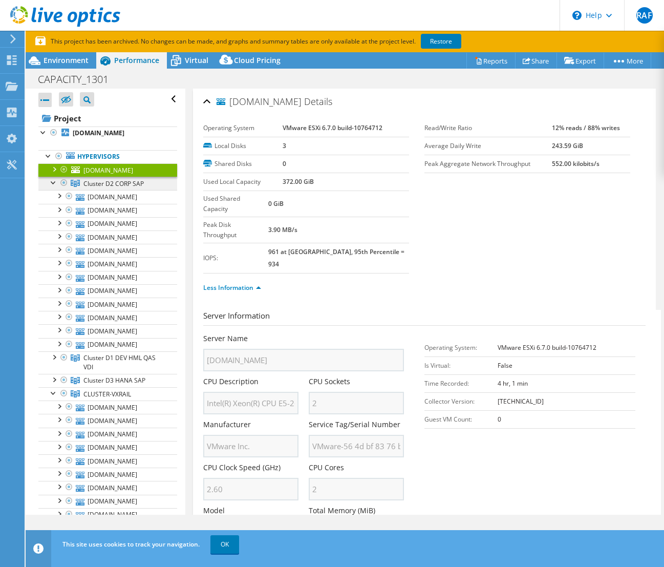
click at [124, 185] on span "Cluster D2 CORP SAP" at bounding box center [113, 183] width 60 height 9
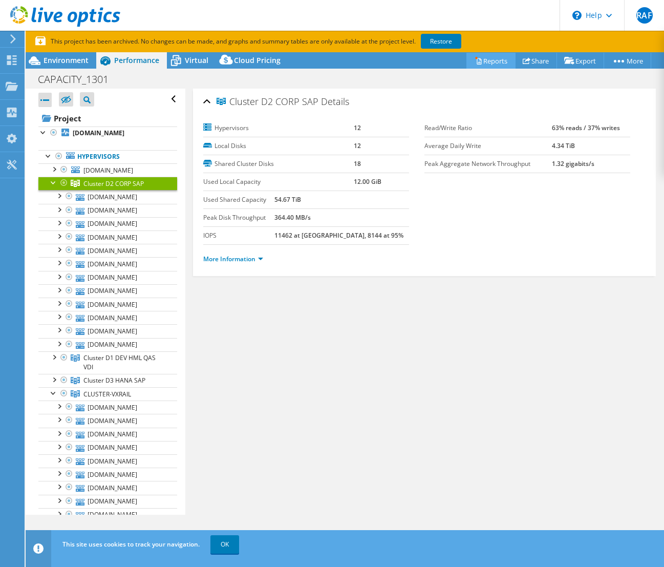
click at [501, 62] on link "Reports" at bounding box center [491, 61] width 49 height 16
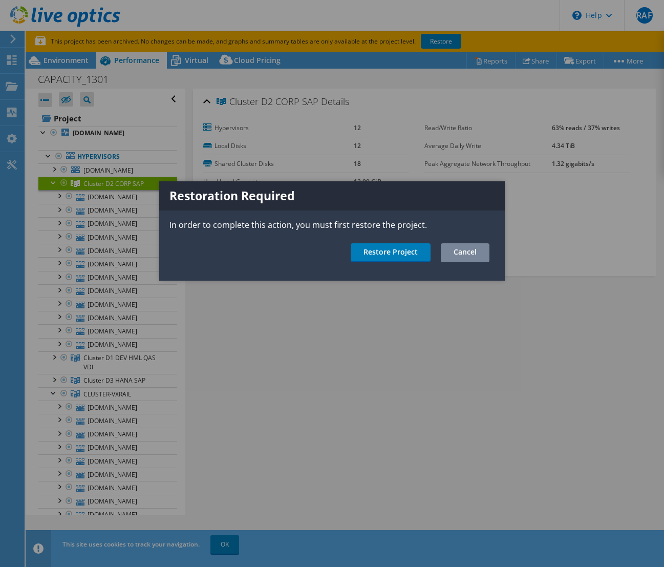
click at [457, 256] on link "Cancel" at bounding box center [465, 252] width 49 height 19
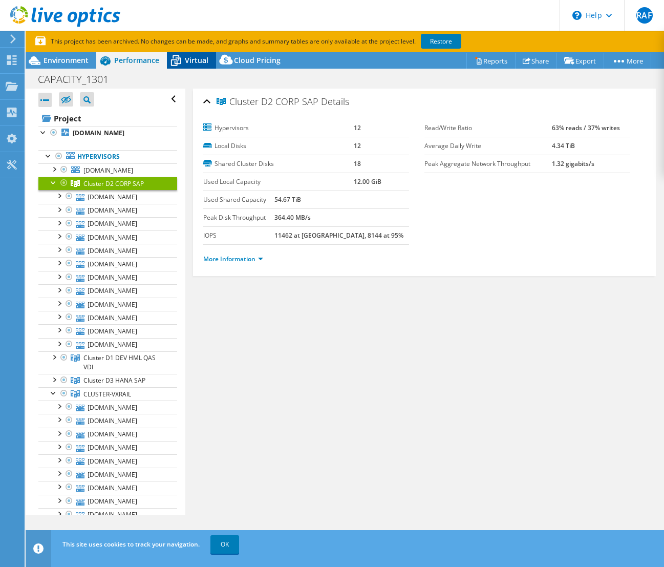
click at [194, 65] on span "Virtual" at bounding box center [197, 60] width 24 height 10
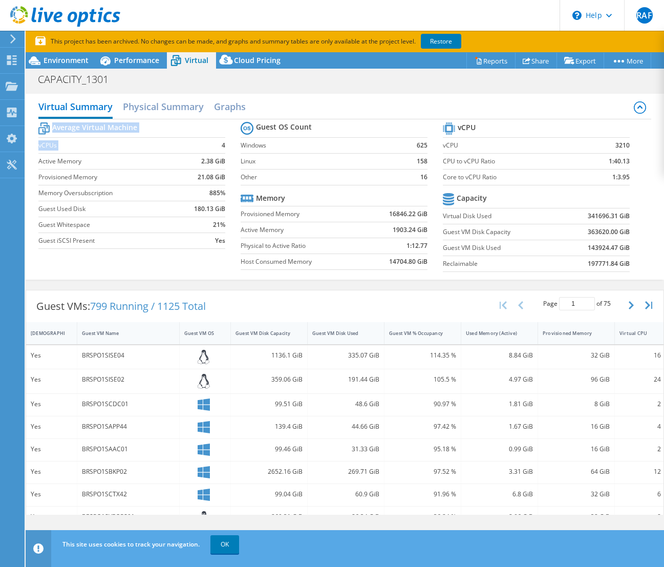
drag, startPoint x: 215, startPoint y: 146, endPoint x: 234, endPoint y: 143, distance: 18.7
click at [234, 143] on section "Average Virtual Machine vCPUs 4 Active Memory 2.38 GiB Provisioned Memory 21.08…" at bounding box center [139, 187] width 202 height 134
click at [273, 144] on label "Windows" at bounding box center [322, 145] width 162 height 10
click at [160, 110] on h2 "Physical Summary" at bounding box center [163, 107] width 81 height 23
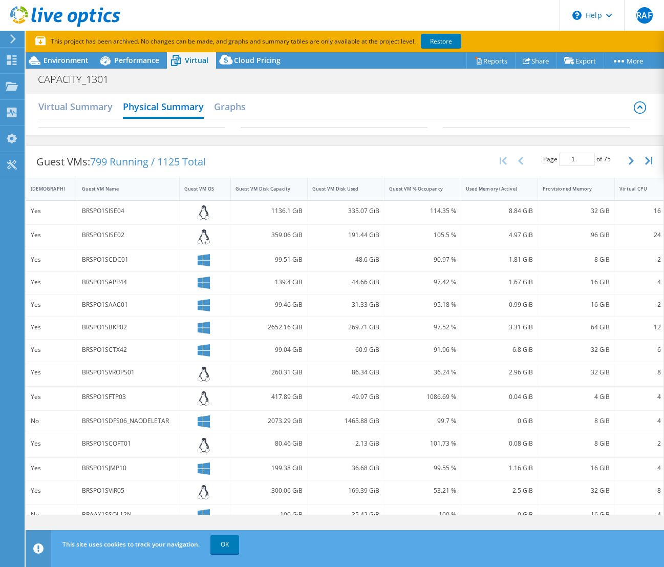
click at [310, 520] on div "Project Actions Project Actions Reports Share Export vSAN ReadyNode Sizer" at bounding box center [345, 320] width 639 height 536
drag, startPoint x: 365, startPoint y: 520, endPoint x: 490, endPoint y: 522, distance: 125.5
click at [489, 523] on div "Project Actions Project Actions Reports Share Export vSAN ReadyNode Sizer" at bounding box center [345, 320] width 639 height 536
drag, startPoint x: 640, startPoint y: 222, endPoint x: 655, endPoint y: 227, distance: 16.0
click at [656, 222] on div "Guest VMs: 799 Running / 1125 Total Page 1 of 75 5 rows 10 rows 20 rows 25 rows…" at bounding box center [345, 347] width 639 height 405
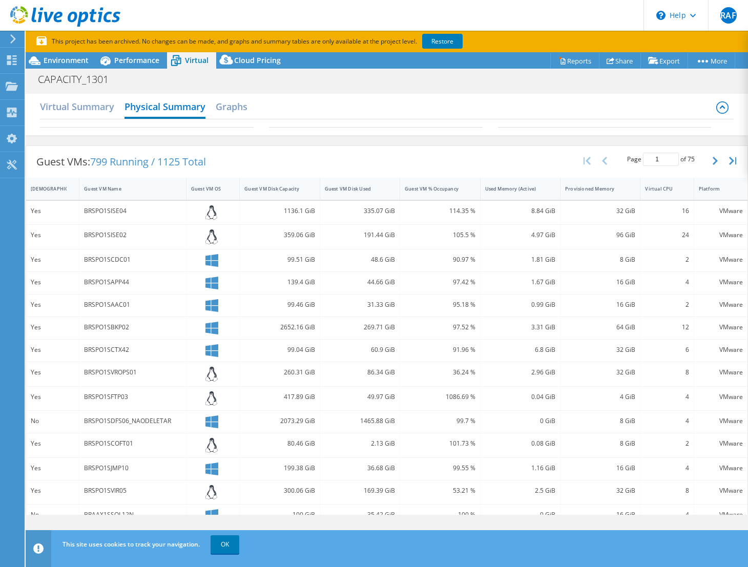
click at [664, 111] on icon at bounding box center [722, 107] width 12 height 12
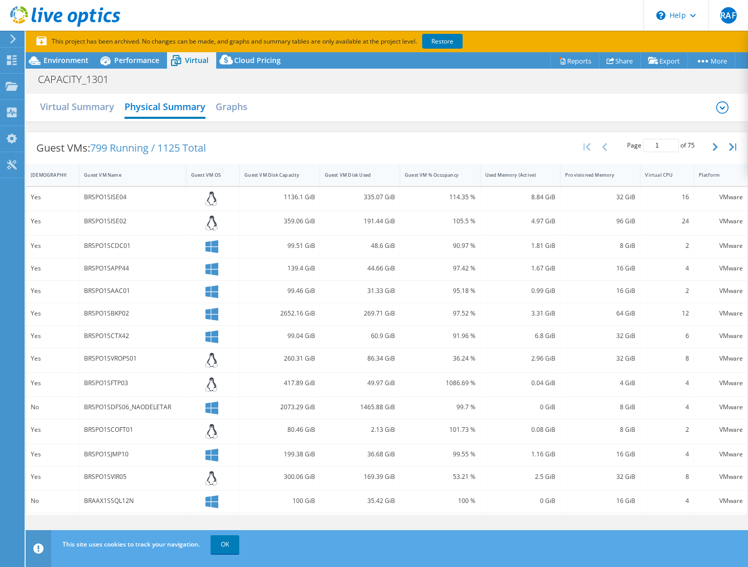
click at [664, 111] on icon at bounding box center [722, 107] width 12 height 12
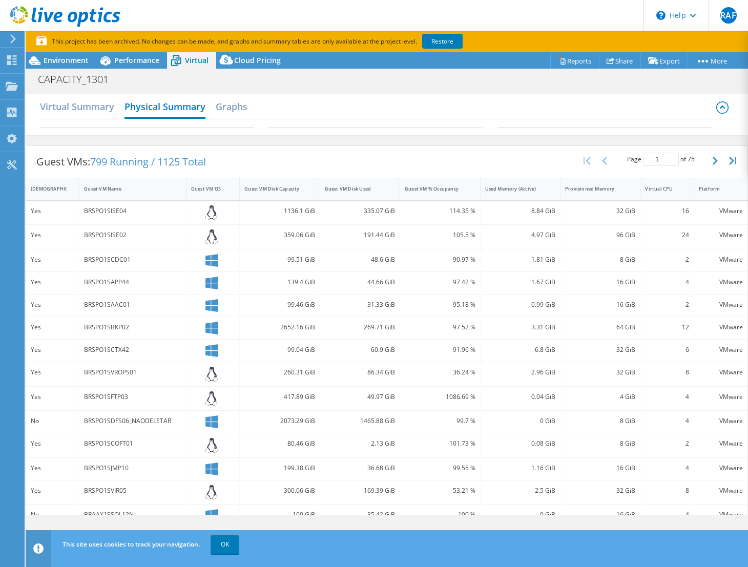
click at [664, 111] on icon at bounding box center [722, 107] width 12 height 12
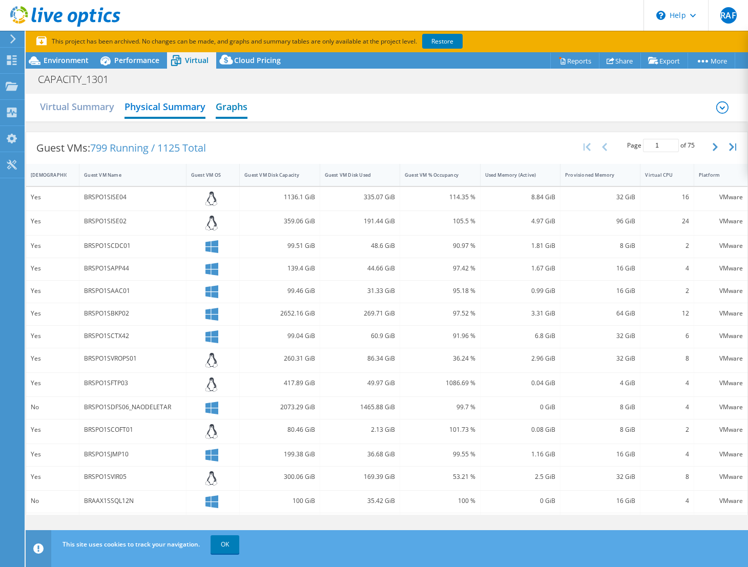
click at [236, 102] on h2 "Graphs" at bounding box center [232, 107] width 32 height 23
click at [225, 110] on h2 "Graphs" at bounding box center [232, 107] width 32 height 23
click at [92, 112] on h2 "Virtual Summary" at bounding box center [77, 107] width 74 height 23
click at [152, 102] on h2 "Physical Summary" at bounding box center [164, 107] width 81 height 23
click at [66, 62] on span "Environment" at bounding box center [66, 60] width 45 height 10
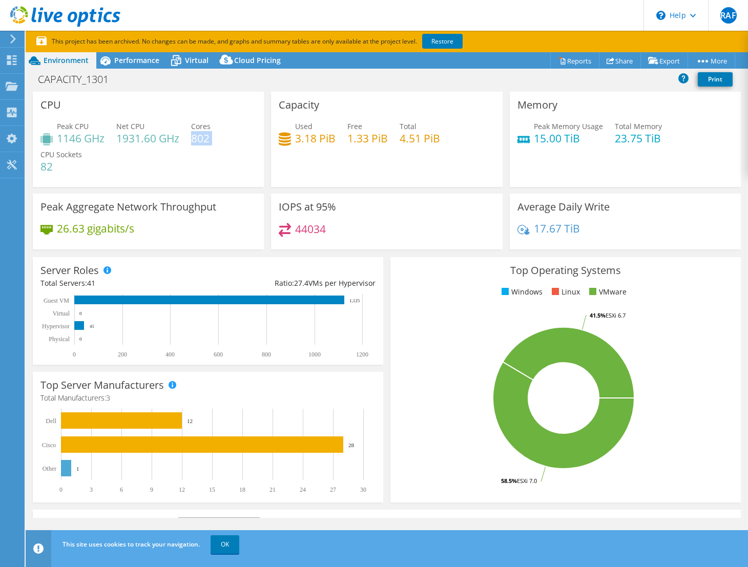
drag, startPoint x: 194, startPoint y: 142, endPoint x: 219, endPoint y: 139, distance: 25.3
click at [219, 139] on div "Peak CPU 1146 GHz Net CPU 1931.60 GHz Cores 802 CPU Sockets 82" at bounding box center [148, 151] width 216 height 61
click at [130, 137] on h4 "1931.60 GHz" at bounding box center [147, 138] width 63 height 11
drag, startPoint x: 55, startPoint y: 169, endPoint x: 40, endPoint y: 169, distance: 14.9
click at [40, 169] on div "CPU Peak CPU 1146 GHz Net CPU 1931.60 GHz Cores 802 CPU Sockets 82" at bounding box center [148, 139] width 231 height 95
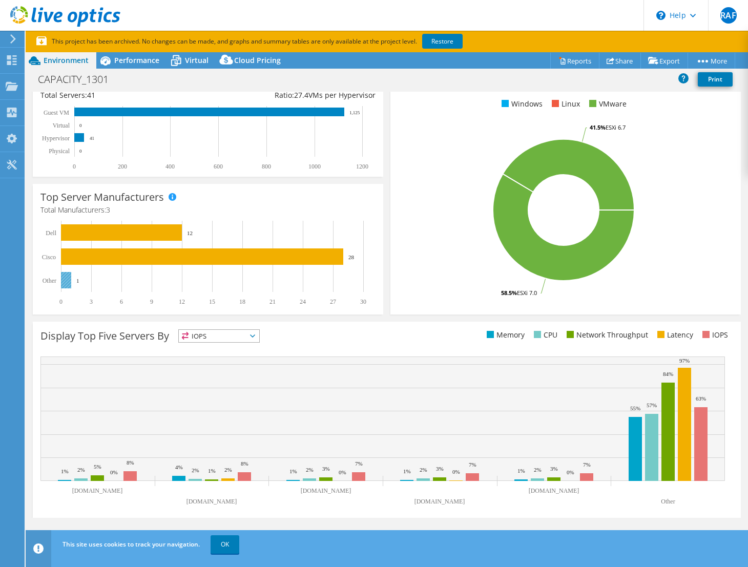
scroll to position [199, 0]
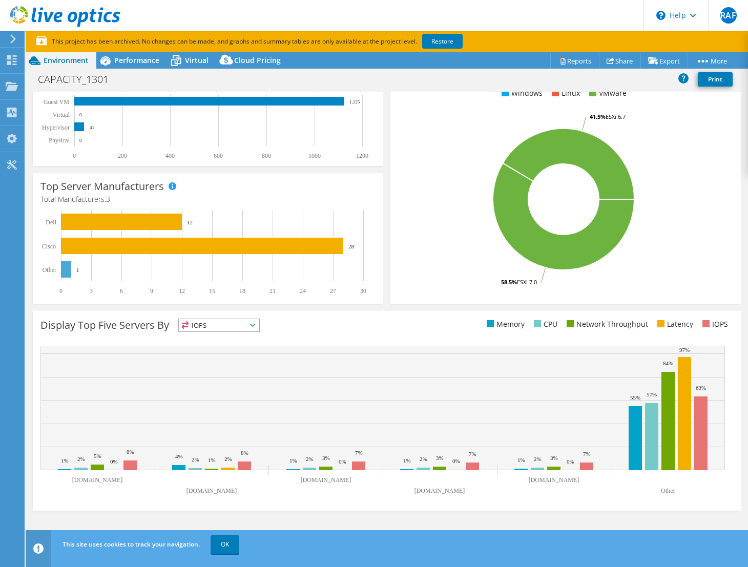
click at [243, 324] on span "IOPS" at bounding box center [219, 325] width 80 height 12
click at [205, 367] on li "CPU" at bounding box center [219, 367] width 80 height 14
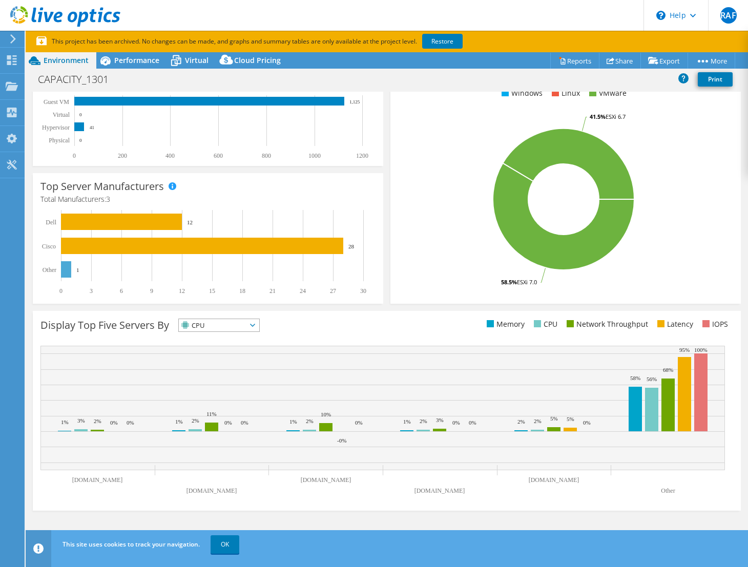
scroll to position [0, 0]
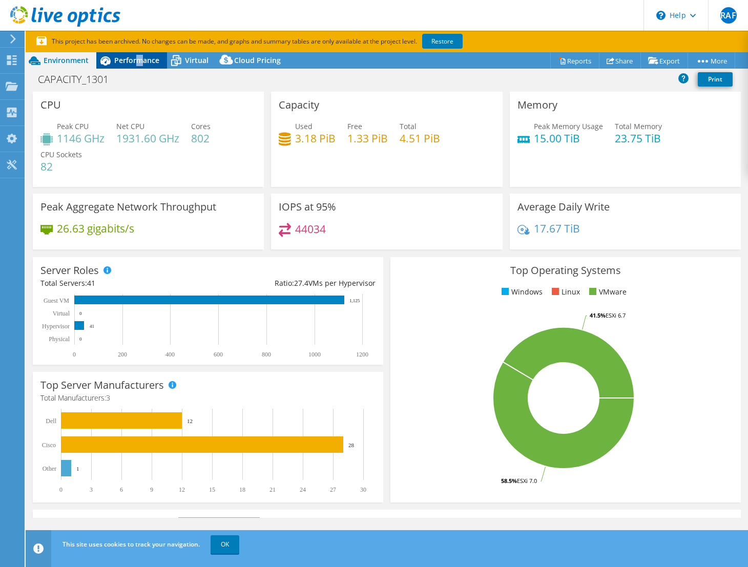
click at [138, 60] on span "Performance" at bounding box center [136, 60] width 45 height 10
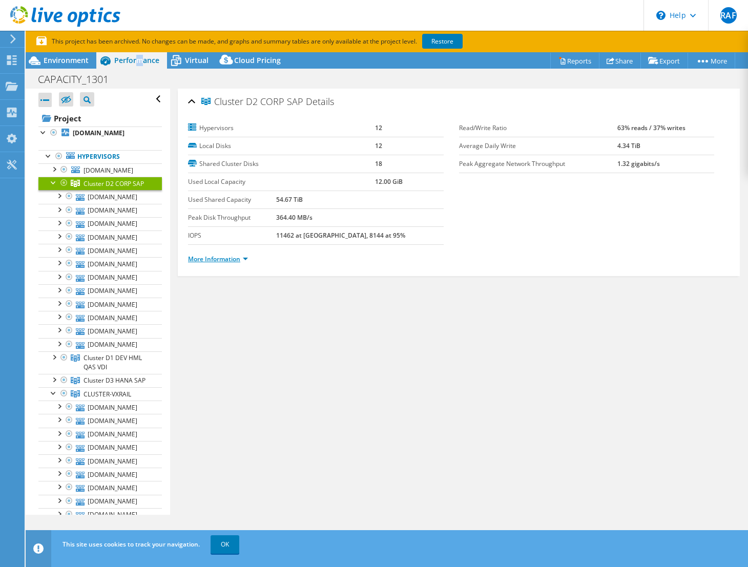
click at [233, 258] on link "More Information" at bounding box center [218, 259] width 60 height 9
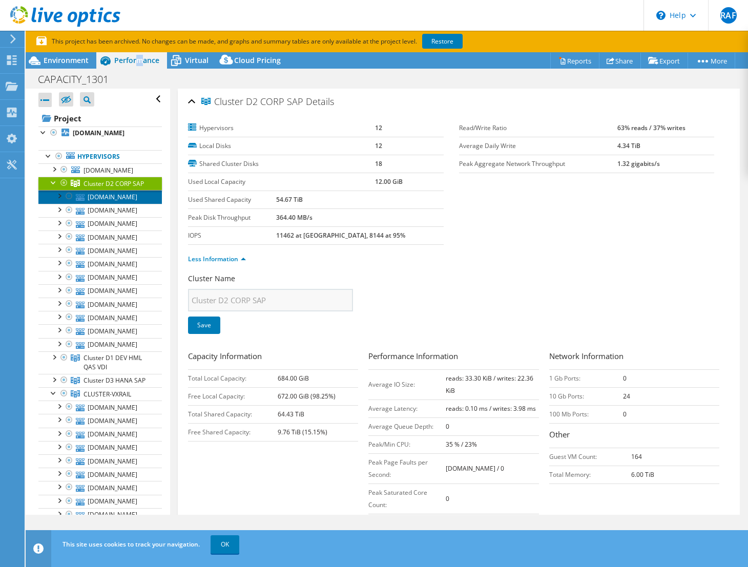
click at [89, 203] on link "brspo1cesx10.cbmm.com.br" at bounding box center [99, 196] width 123 height 13
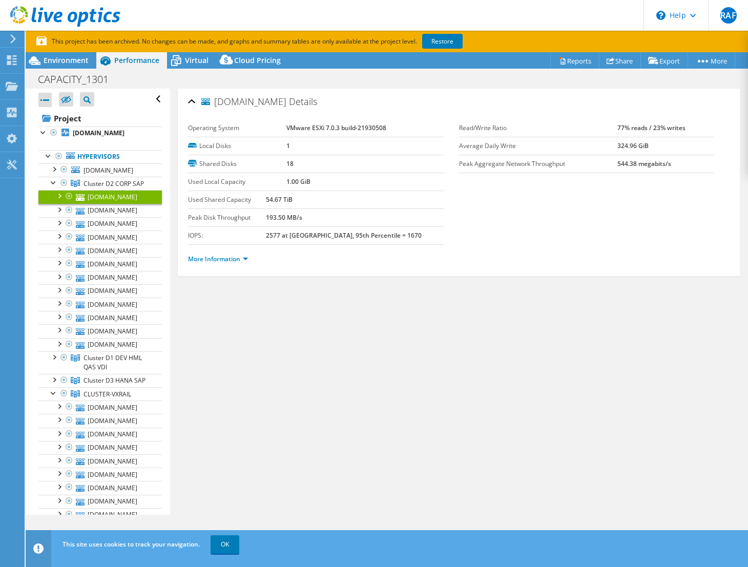
click at [202, 267] on div "More Information" at bounding box center [458, 259] width 541 height 29
click at [206, 262] on link "More Information" at bounding box center [218, 259] width 60 height 9
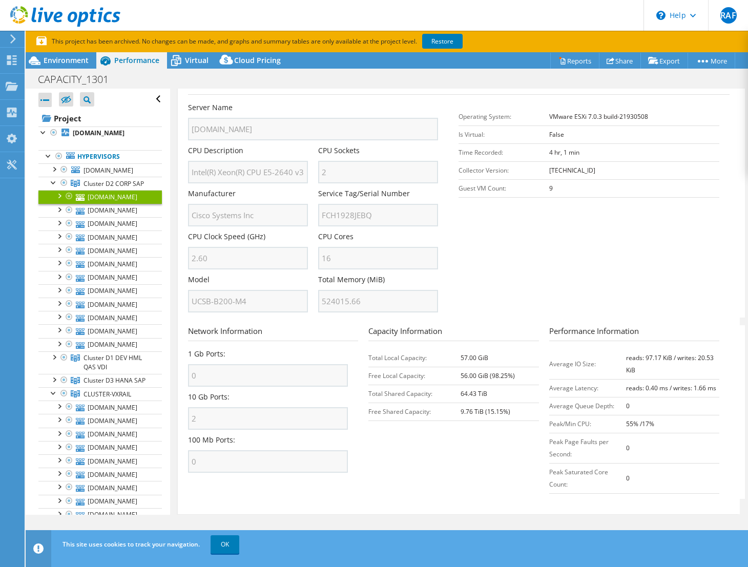
scroll to position [220, 0]
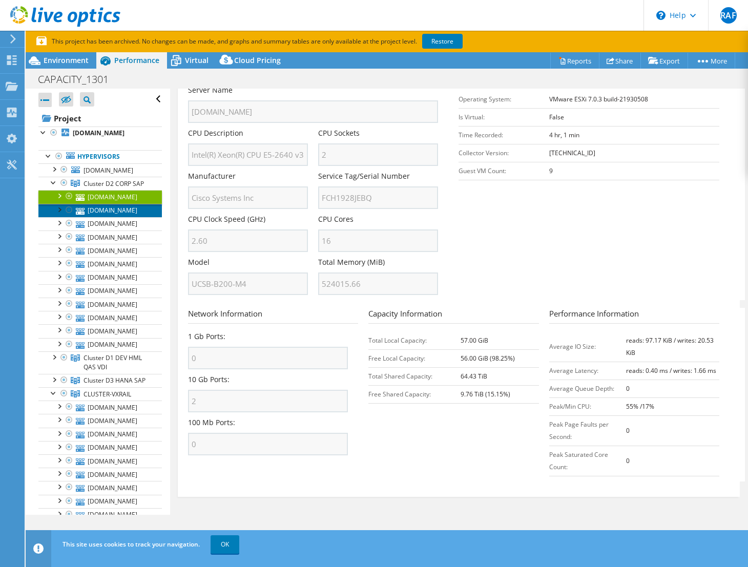
click at [129, 217] on link "brspo1cesx02.cbmm.com.br" at bounding box center [99, 210] width 123 height 13
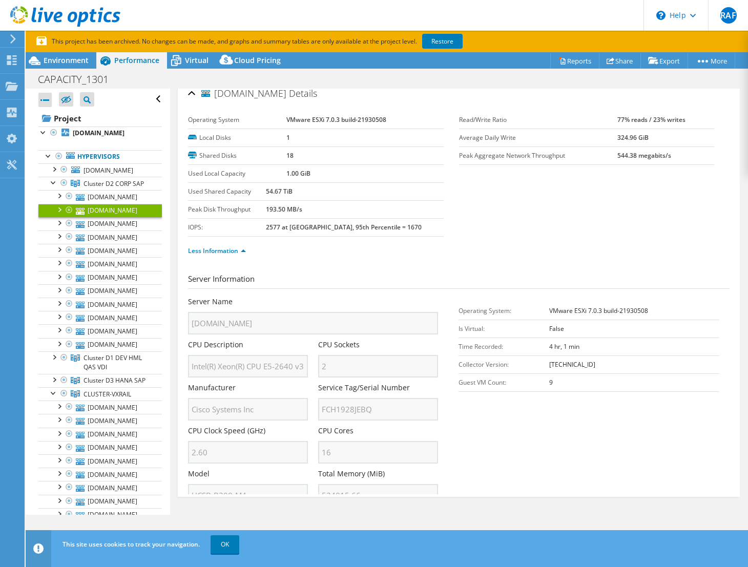
scroll to position [0, 0]
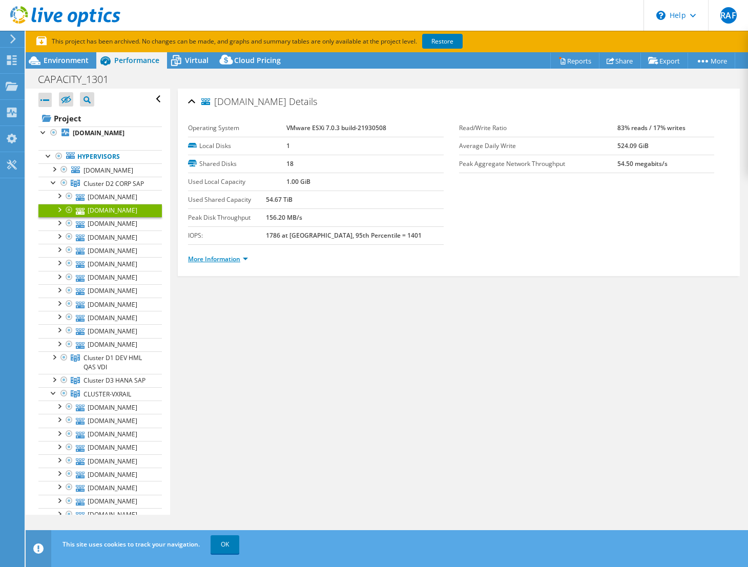
click at [235, 262] on link "More Information" at bounding box center [218, 259] width 60 height 9
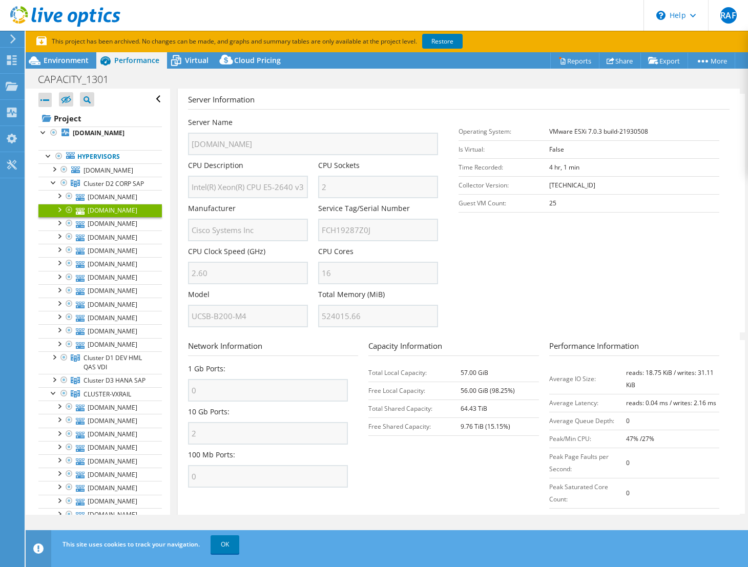
scroll to position [188, 0]
click at [305, 117] on div "Server Name brspo1cesx02.cbmm.com.br CPU Description Intel(R) Xeon(R) CPU E5-26…" at bounding box center [318, 117] width 260 height 0
click at [64, 59] on span "Environment" at bounding box center [66, 60] width 45 height 10
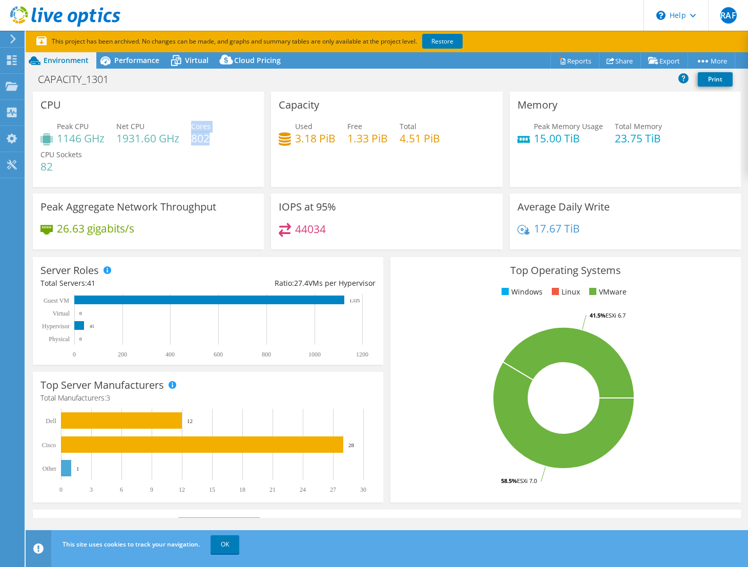
drag, startPoint x: 208, startPoint y: 139, endPoint x: 192, endPoint y: 136, distance: 17.1
click at [192, 136] on div "Peak CPU 1146 GHz Net CPU 1931.60 GHz Cores 802 CPU Sockets 82" at bounding box center [148, 151] width 216 height 61
click at [144, 64] on span "Performance" at bounding box center [136, 60] width 45 height 10
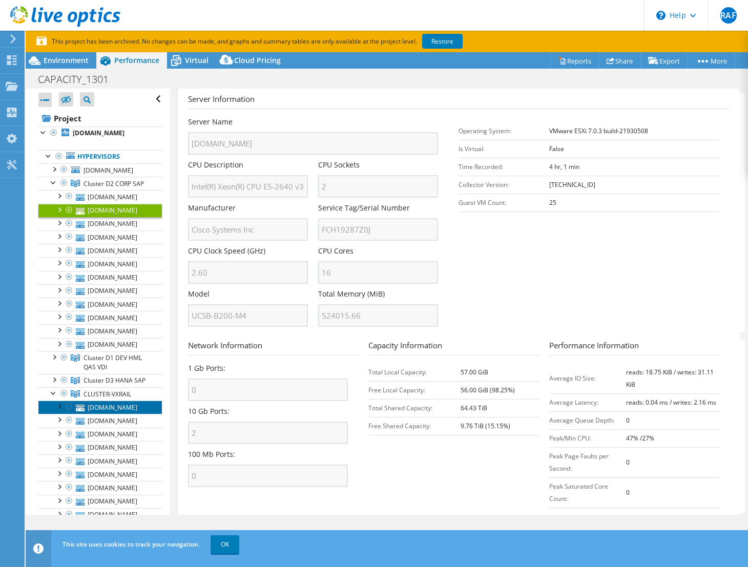
click at [109, 414] on link "[DOMAIN_NAME]" at bounding box center [99, 407] width 123 height 13
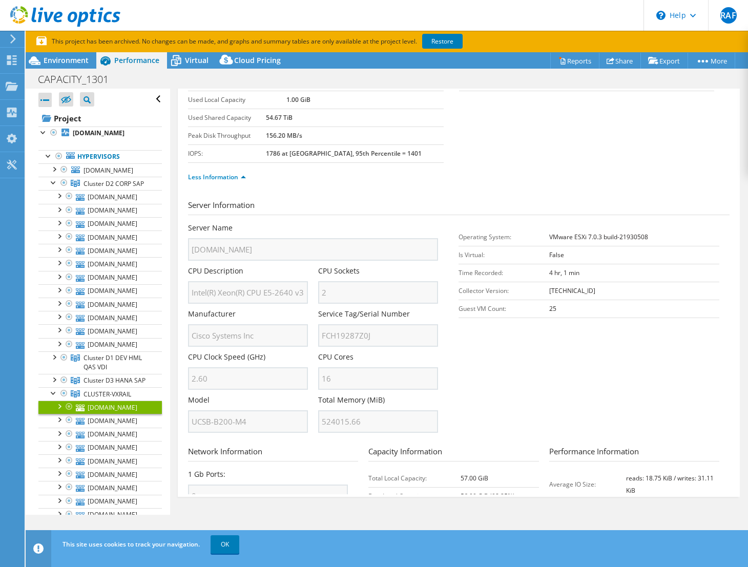
scroll to position [0, 0]
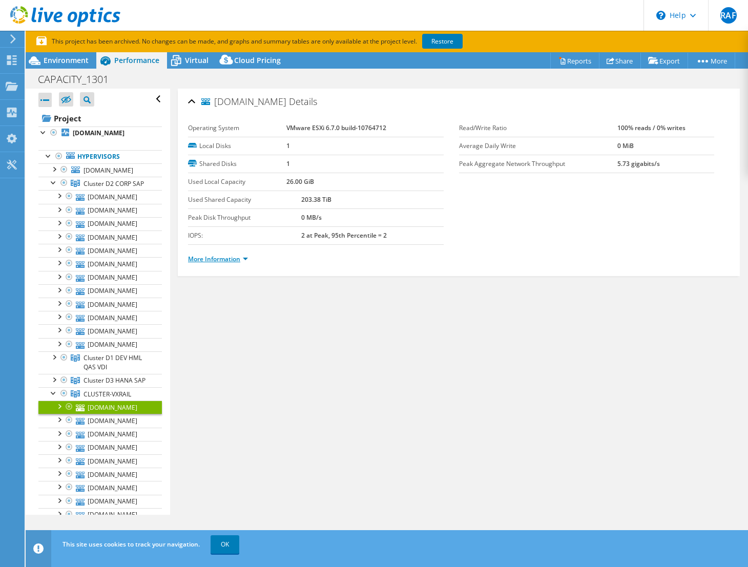
click at [236, 259] on link "More Information" at bounding box center [218, 259] width 60 height 9
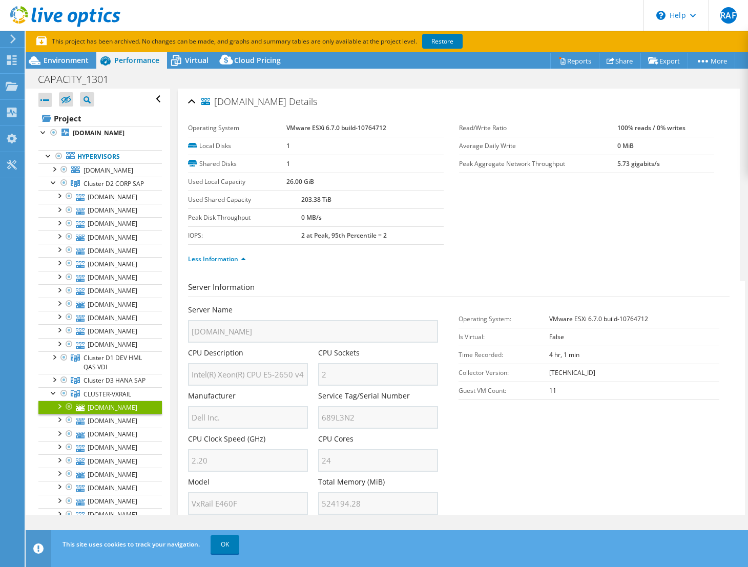
click at [304, 305] on div "Server Name braax1cesx12.cbmm.com.br CPU Description Intel(R) Xeon(R) CPU E5-26…" at bounding box center [318, 305] width 260 height 0
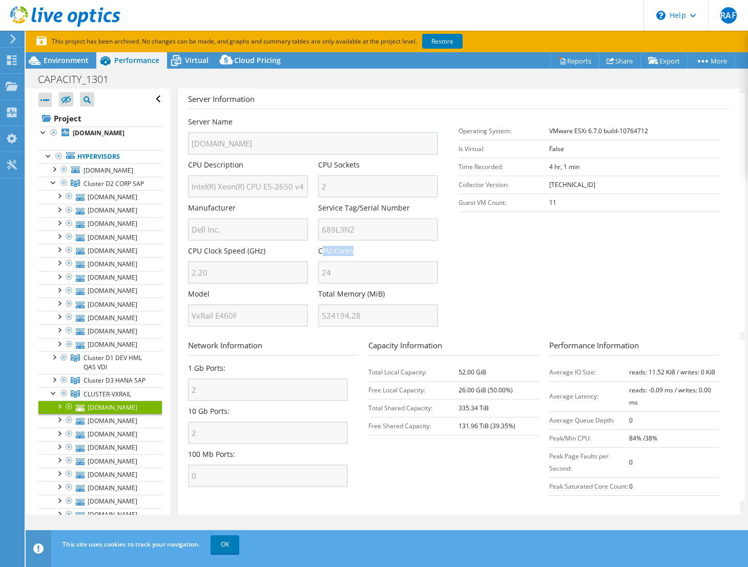
drag, startPoint x: 320, startPoint y: 250, endPoint x: 352, endPoint y: 250, distance: 32.3
click at [352, 250] on div "CPU Cores 24" at bounding box center [378, 265] width 120 height 38
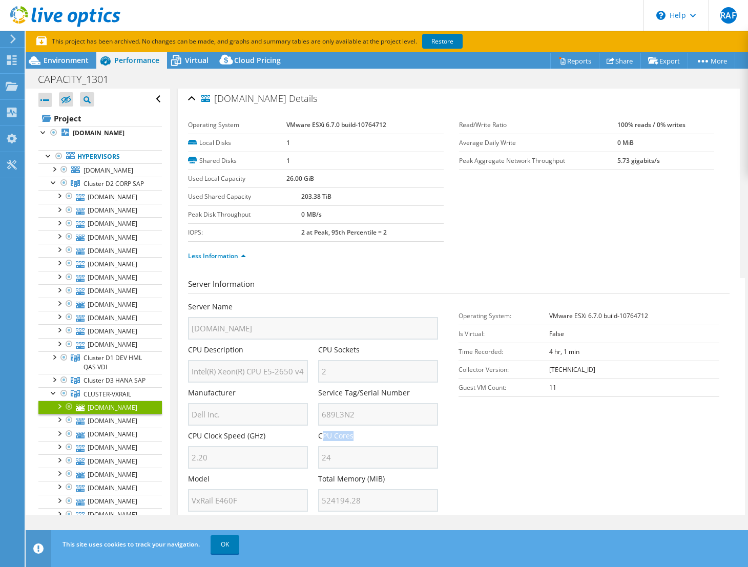
scroll to position [0, 0]
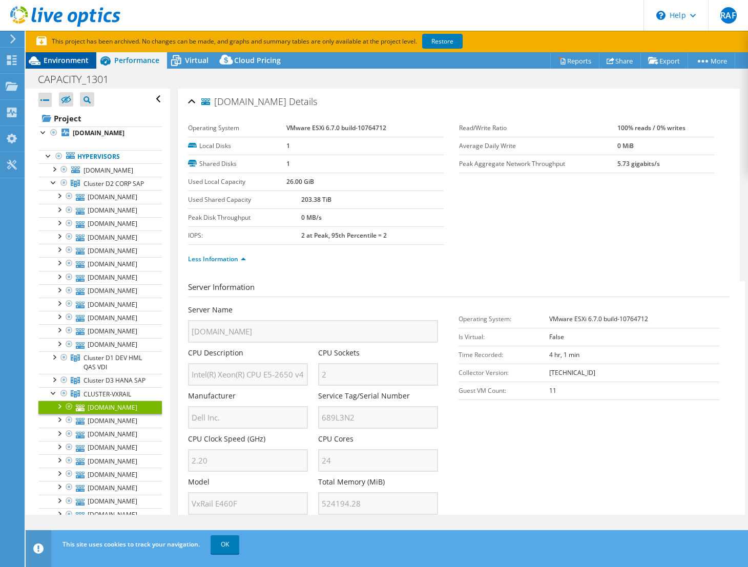
click at [58, 63] on span "Environment" at bounding box center [66, 60] width 45 height 10
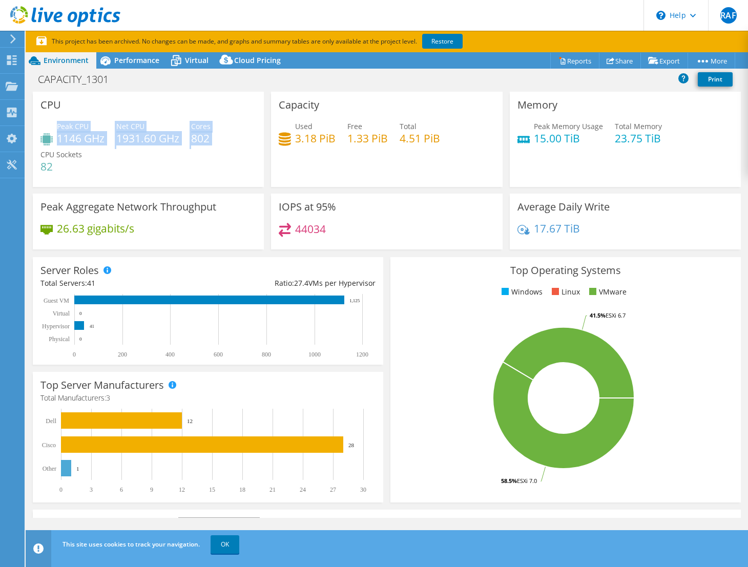
drag, startPoint x: 56, startPoint y: 136, endPoint x: 212, endPoint y: 139, distance: 155.7
click at [212, 139] on div "Peak CPU 1146 GHz Net CPU 1931.60 GHz Cores 802 CPU Sockets 82" at bounding box center [148, 151] width 216 height 61
drag, startPoint x: 212, startPoint y: 140, endPoint x: 193, endPoint y: 139, distance: 18.5
click at [193, 139] on div "Peak CPU 1146 GHz Net CPU 1931.60 GHz Cores 802 CPU Sockets 82" at bounding box center [148, 151] width 216 height 61
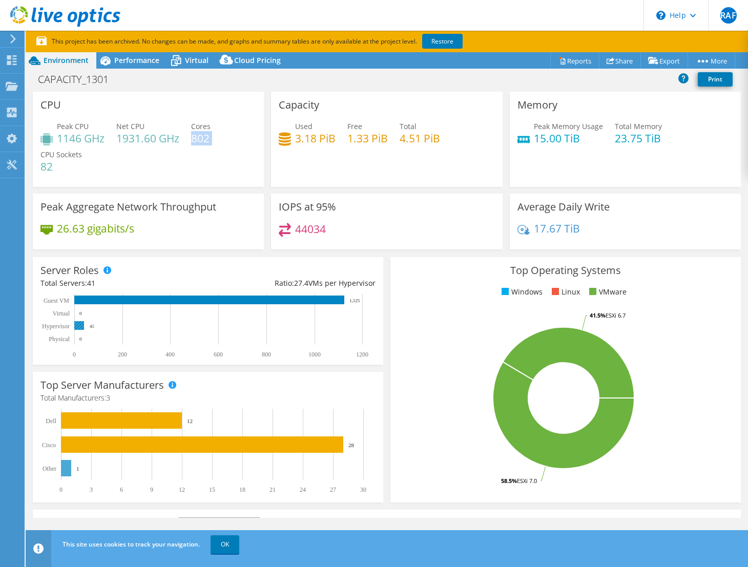
click at [80, 326] on rect at bounding box center [79, 325] width 10 height 9
click at [78, 327] on rect at bounding box center [79, 325] width 10 height 9
click at [93, 326] on text "41" at bounding box center [92, 326] width 5 height 5
copy div "802"
click at [142, 62] on span "Performance" at bounding box center [136, 60] width 45 height 10
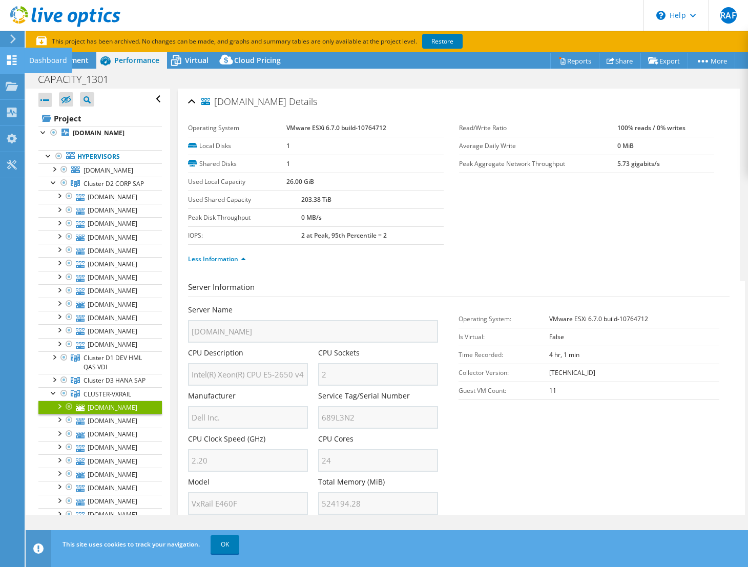
click at [58, 64] on div "Dashboard" at bounding box center [48, 61] width 48 height 26
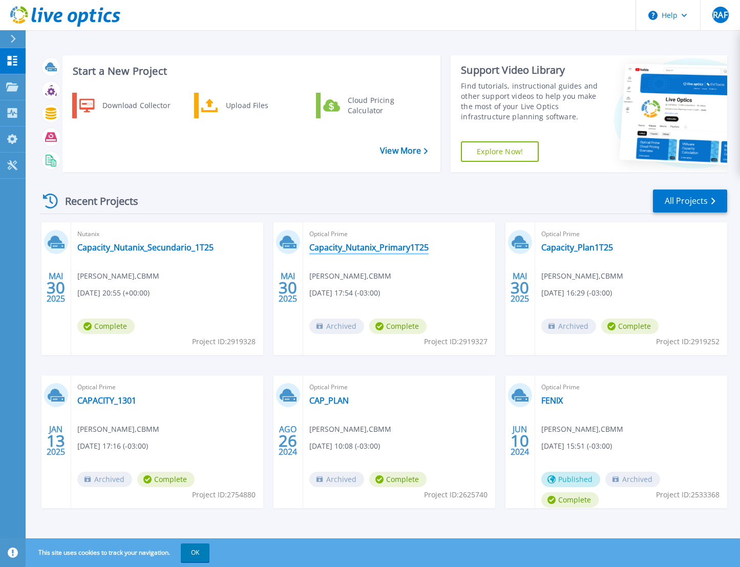
click at [379, 245] on link "Capacity_Nutanix_Primary1T25" at bounding box center [368, 247] width 119 height 10
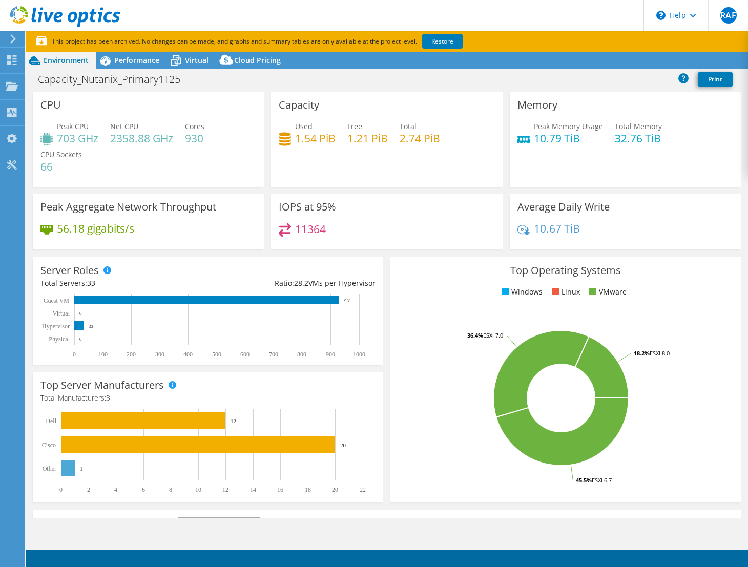
select select "SouthAmerica"
select select "BRL"
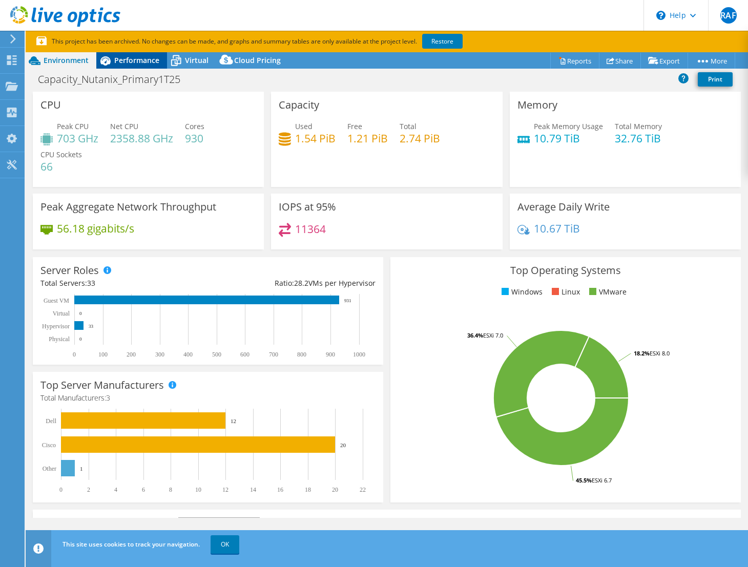
click at [140, 65] on span "Performance" at bounding box center [136, 60] width 45 height 10
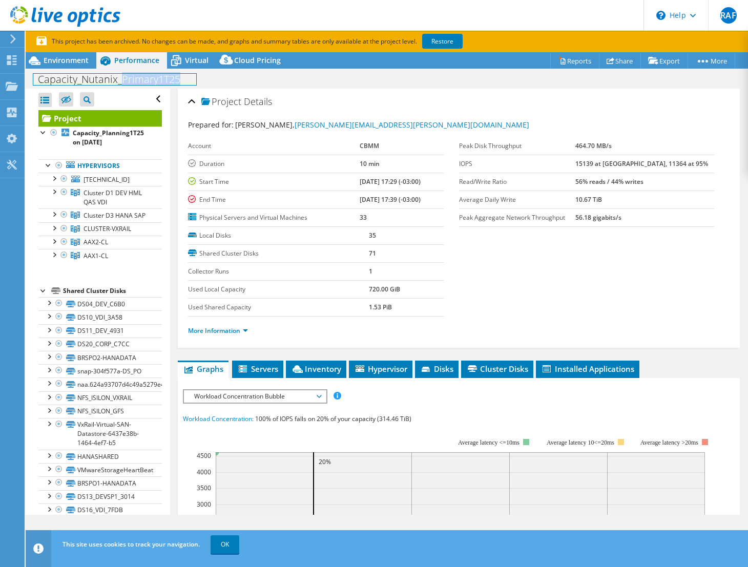
drag, startPoint x: 121, startPoint y: 82, endPoint x: 218, endPoint y: 87, distance: 96.9
click at [218, 87] on div "Capacity_Nutanix_Primary1T25 Print" at bounding box center [387, 79] width 722 height 19
click at [197, 57] on span "Virtual" at bounding box center [197, 60] width 24 height 10
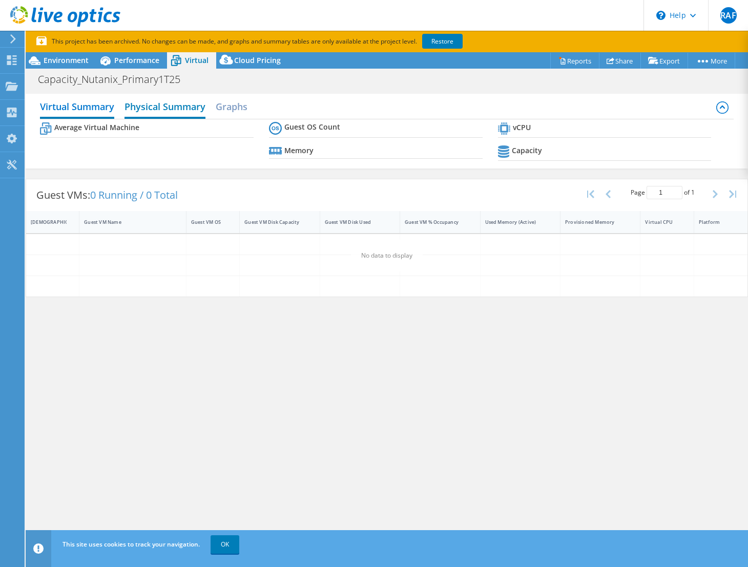
click at [178, 108] on h2 "Physical Summary" at bounding box center [164, 107] width 81 height 23
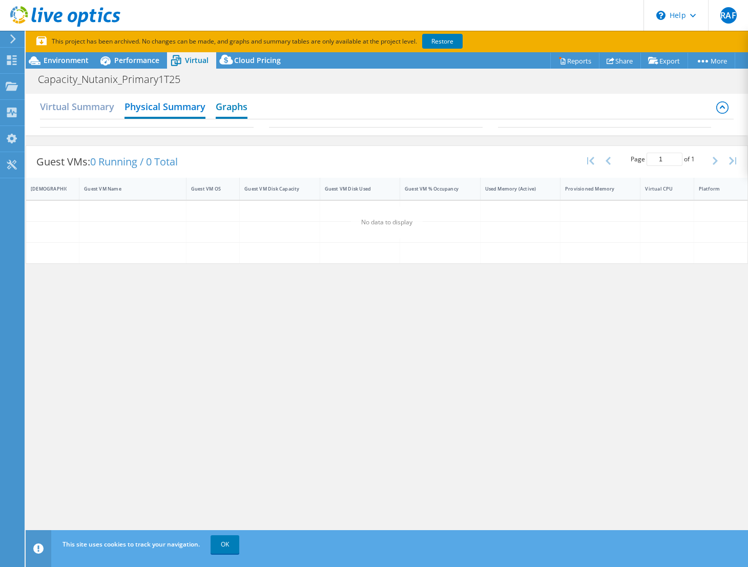
click at [229, 106] on h2 "Graphs" at bounding box center [232, 107] width 32 height 23
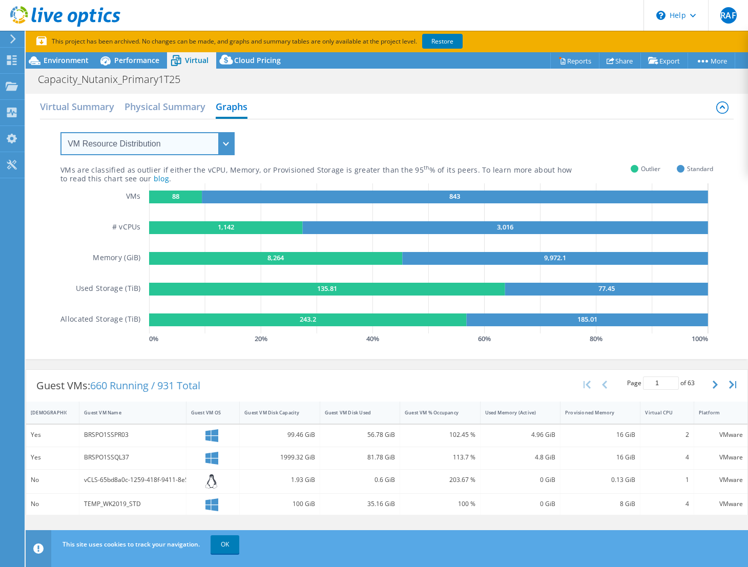
click at [196, 135] on select "VM Resource Distribution Provisioning Contrast Over Provisioning" at bounding box center [147, 143] width 174 height 23
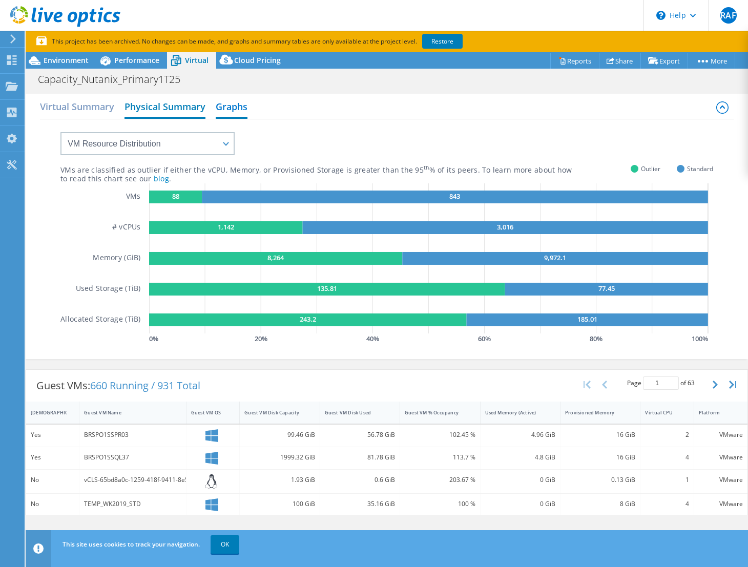
click at [149, 111] on h2 "Physical Summary" at bounding box center [164, 107] width 81 height 23
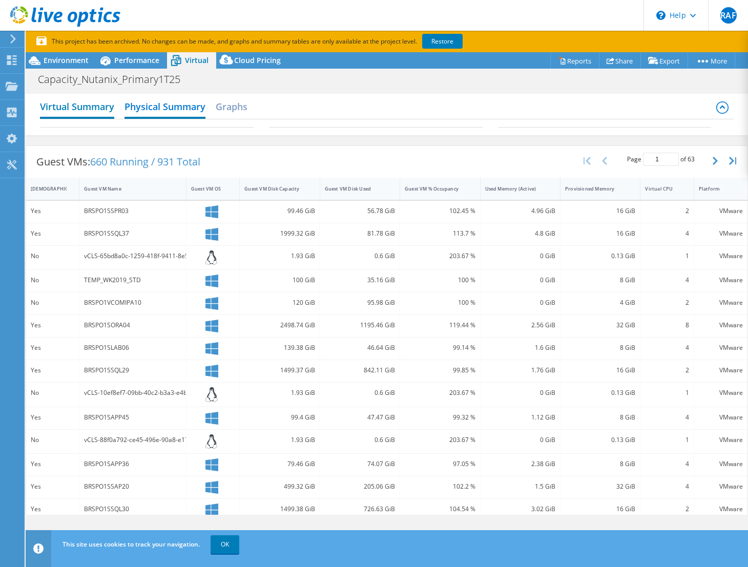
click at [91, 109] on h2 "Virtual Summary" at bounding box center [77, 107] width 74 height 23
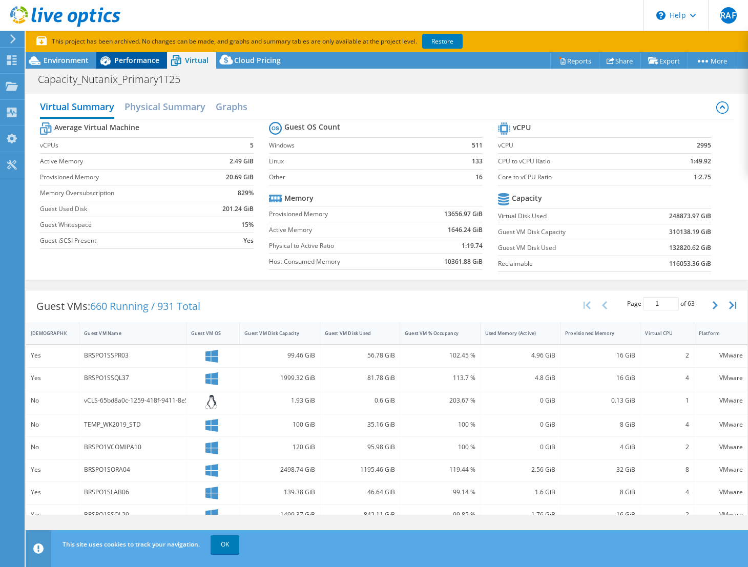
click at [118, 63] on span "Performance" at bounding box center [136, 60] width 45 height 10
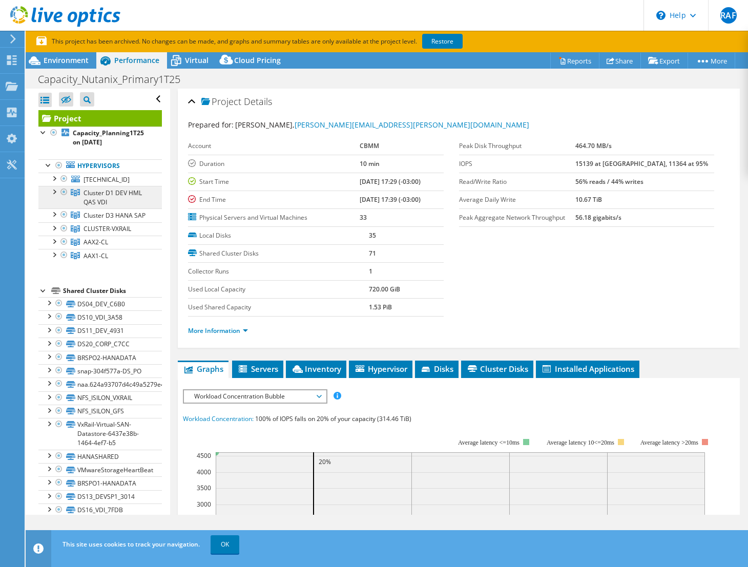
click at [112, 199] on link "Cluster D1 DEV HML QAS VDI" at bounding box center [99, 197] width 123 height 23
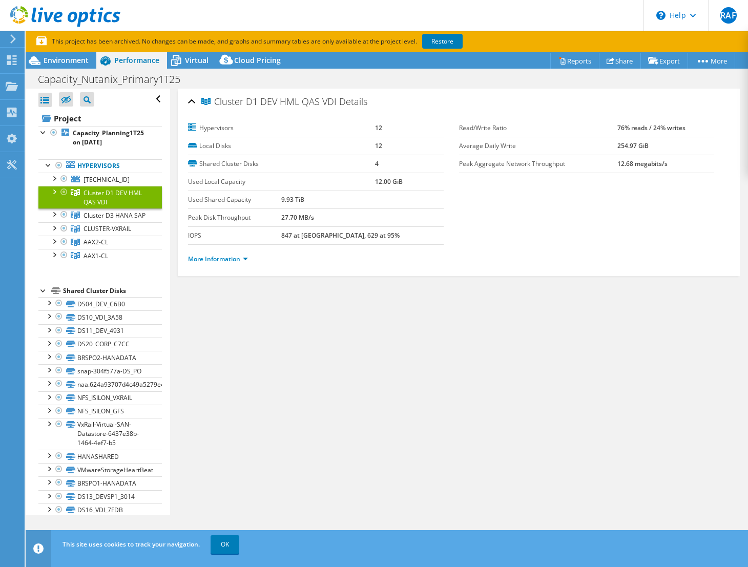
click at [214, 254] on li "More Information" at bounding box center [221, 259] width 66 height 11
click at [200, 257] on link "More Information" at bounding box center [218, 259] width 60 height 9
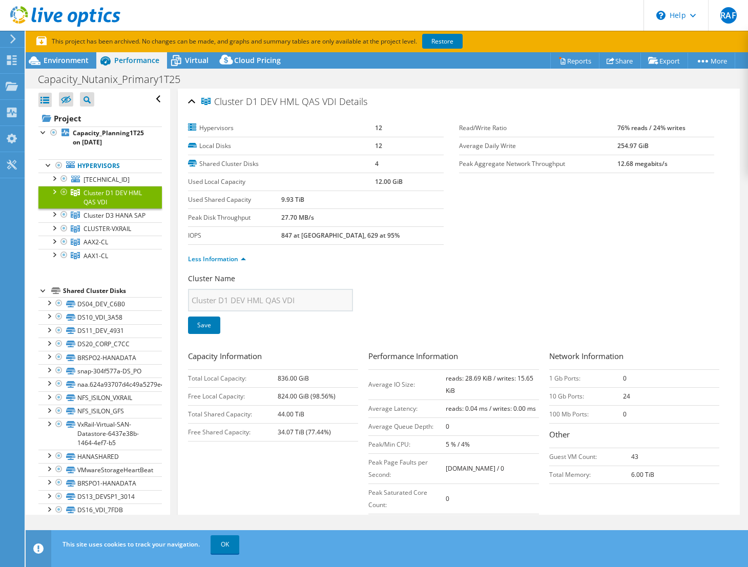
click at [51, 194] on div at bounding box center [54, 191] width 10 height 10
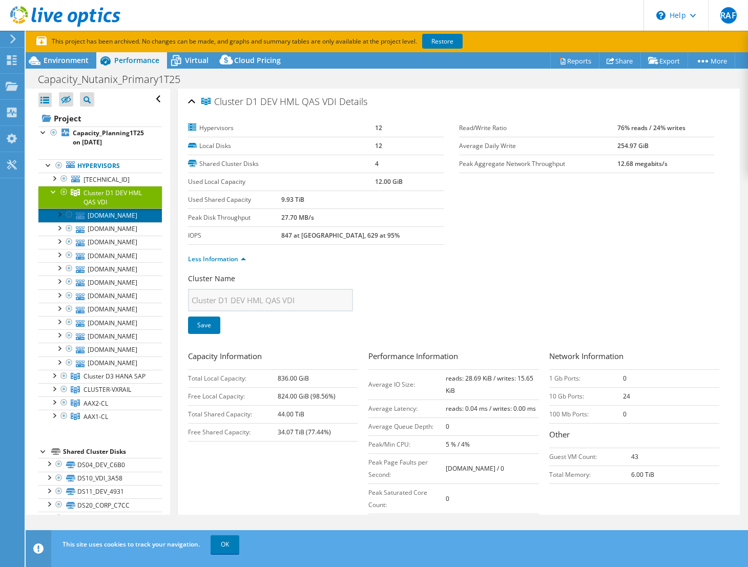
click at [121, 218] on link "[DOMAIN_NAME]" at bounding box center [99, 214] width 123 height 13
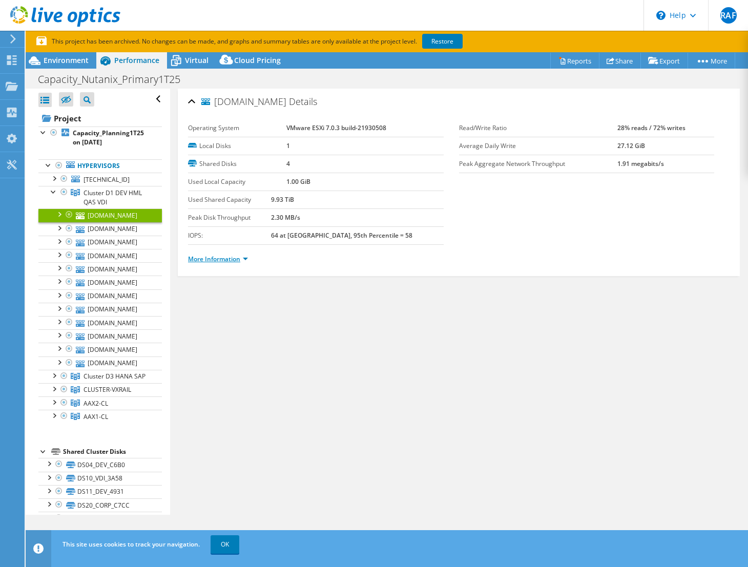
click at [199, 257] on link "More Information" at bounding box center [218, 259] width 60 height 9
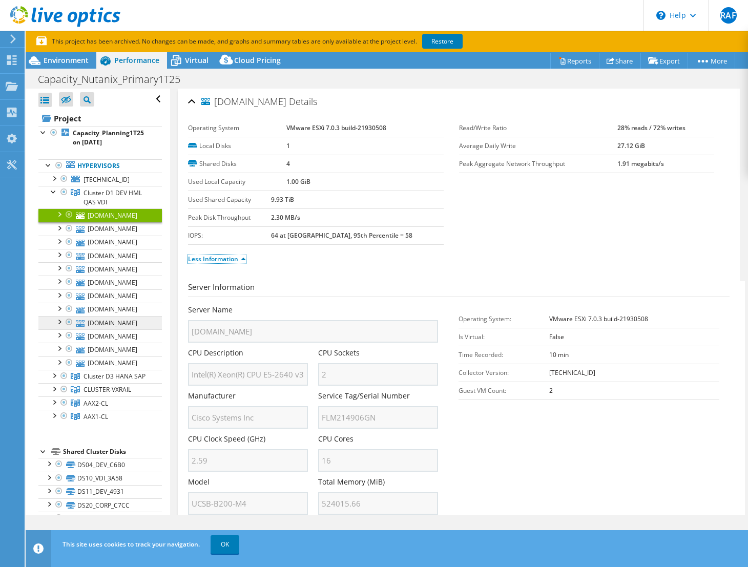
scroll to position [188, 0]
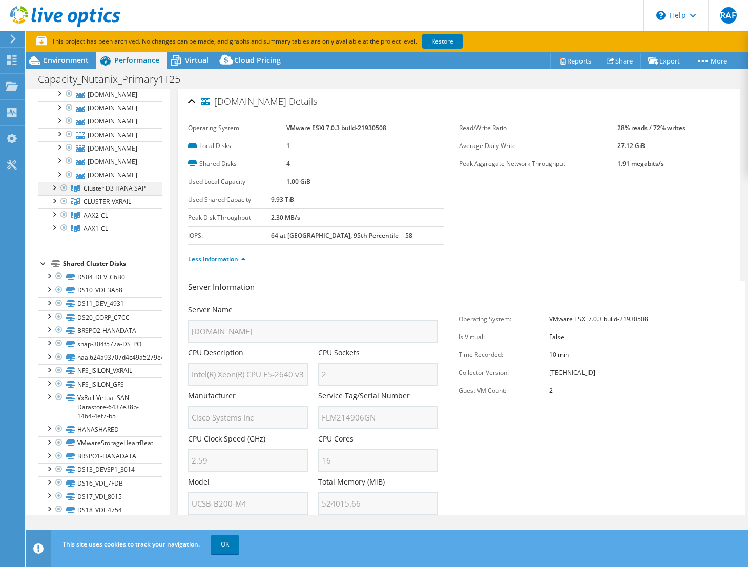
click at [60, 188] on div at bounding box center [64, 188] width 10 height 12
click at [55, 189] on div at bounding box center [54, 187] width 10 height 10
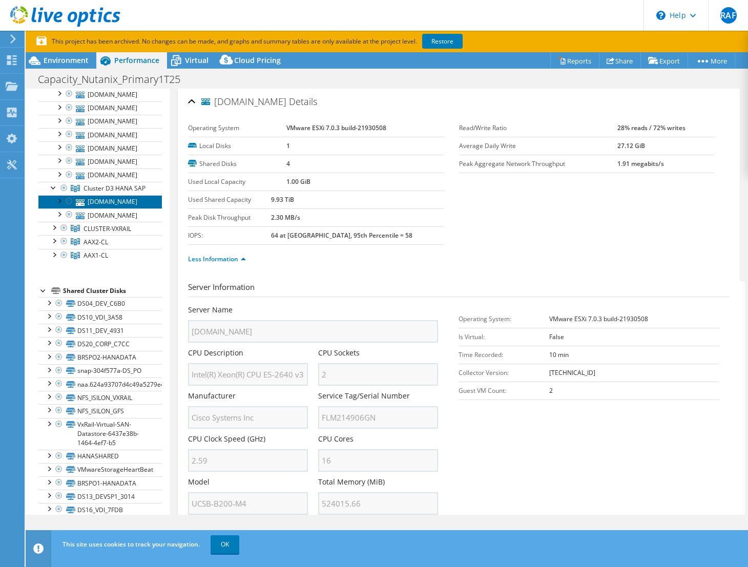
click at [135, 208] on link "[DOMAIN_NAME]" at bounding box center [99, 201] width 123 height 13
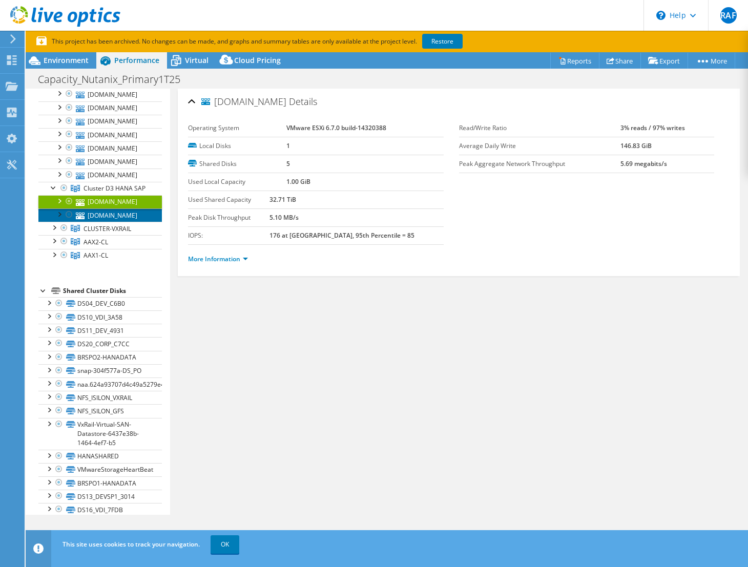
click at [120, 222] on link "[DOMAIN_NAME]" at bounding box center [99, 214] width 123 height 13
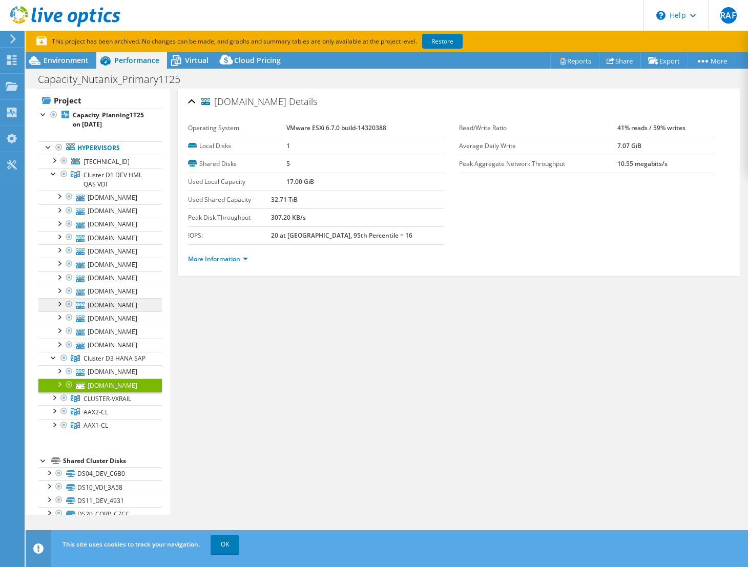
scroll to position [0, 0]
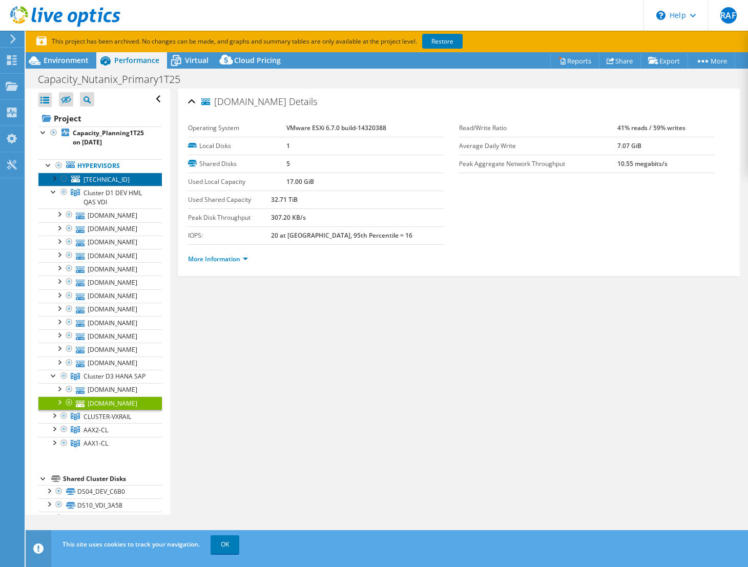
click at [91, 180] on span "[TECHNICAL_ID]" at bounding box center [106, 179] width 46 height 9
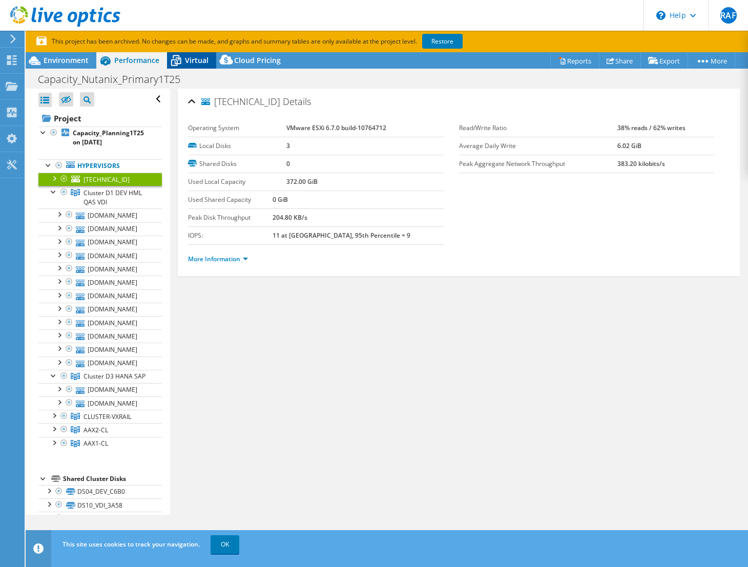
click at [195, 64] on span "Virtual" at bounding box center [197, 60] width 24 height 10
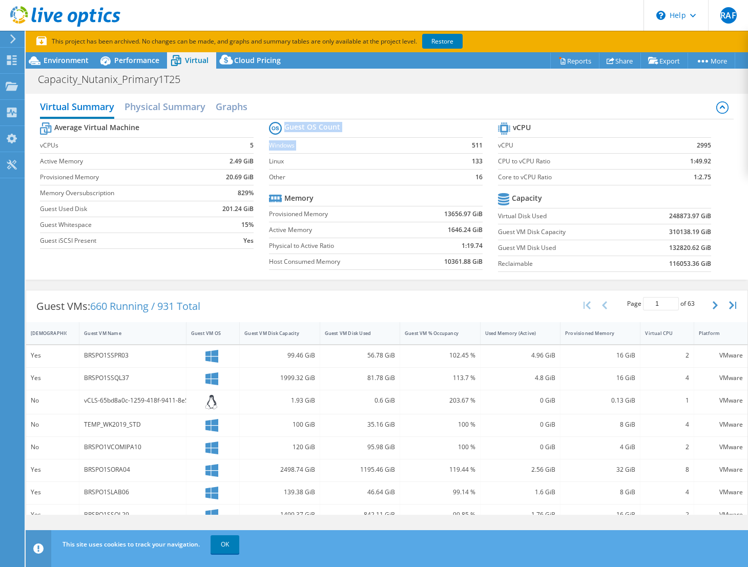
drag, startPoint x: 469, startPoint y: 145, endPoint x: 451, endPoint y: 145, distance: 17.4
click at [451, 145] on section "Guest OS Count Windows 511 Linux 133 Other 16 Memory Provisioned Memory 13656.9…" at bounding box center [383, 197] width 229 height 156
click at [454, 145] on td "511" at bounding box center [468, 145] width 28 height 16
click at [126, 69] on div "Project Actions Project Actions Reports Share Export vSAN ReadyNode Sizer" at bounding box center [387, 320] width 722 height 536
click at [127, 66] on div "Performance" at bounding box center [131, 60] width 71 height 16
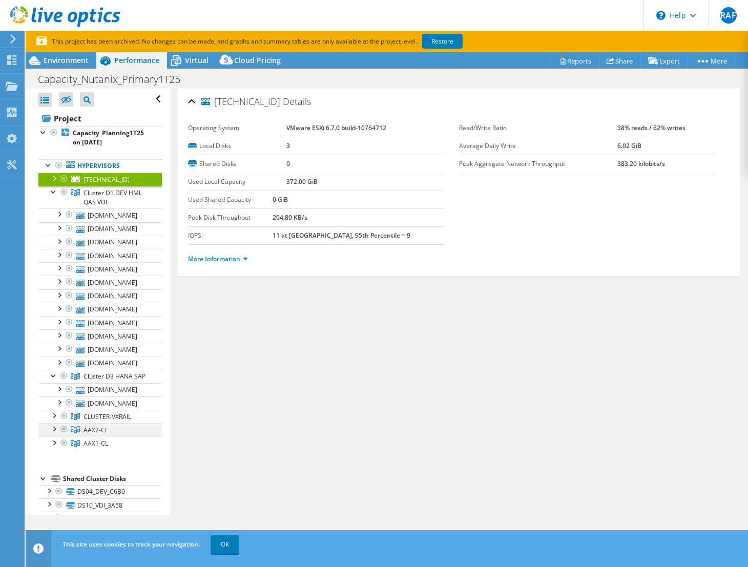
click at [54, 433] on div at bounding box center [54, 428] width 10 height 10
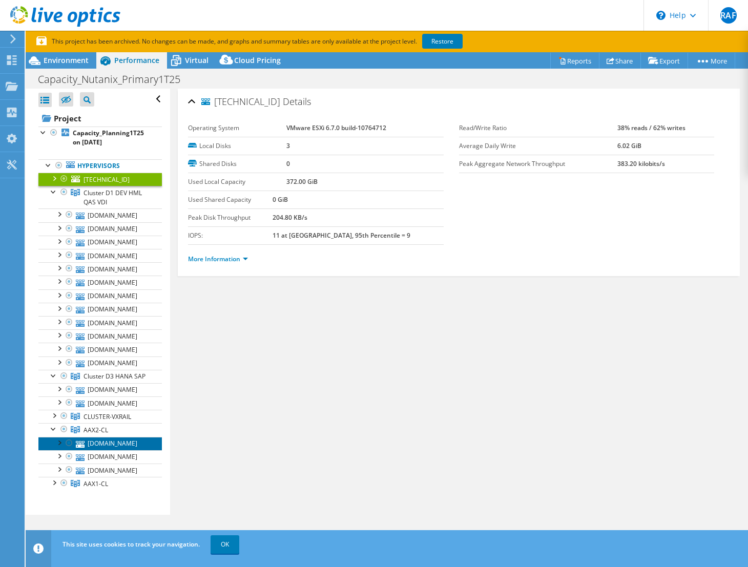
click at [141, 450] on link "[DOMAIN_NAME]" at bounding box center [99, 443] width 123 height 13
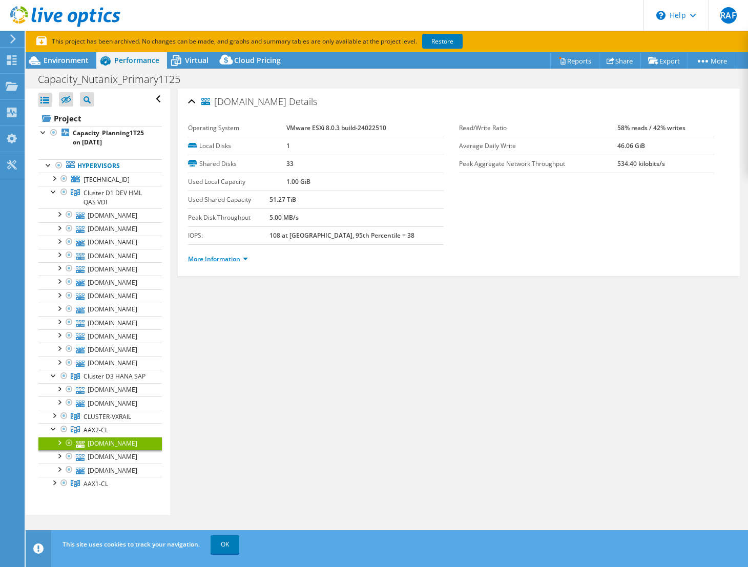
click at [229, 259] on link "More Information" at bounding box center [218, 259] width 60 height 9
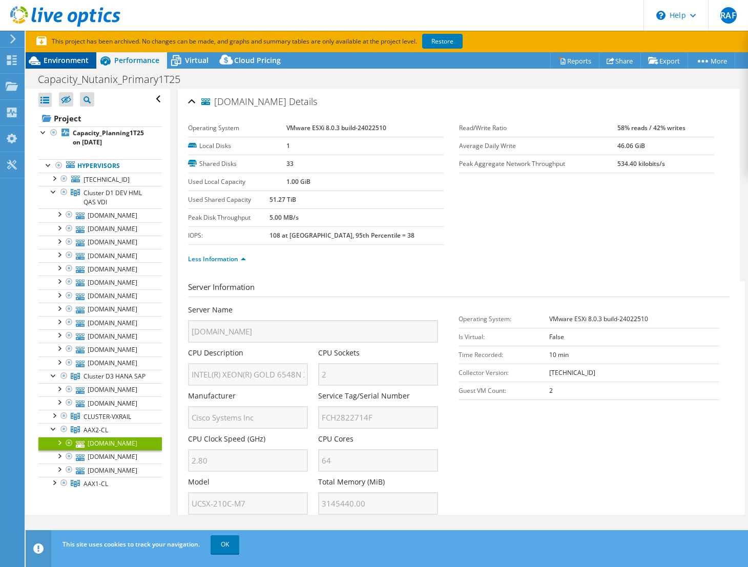
click at [78, 64] on span "Environment" at bounding box center [66, 60] width 45 height 10
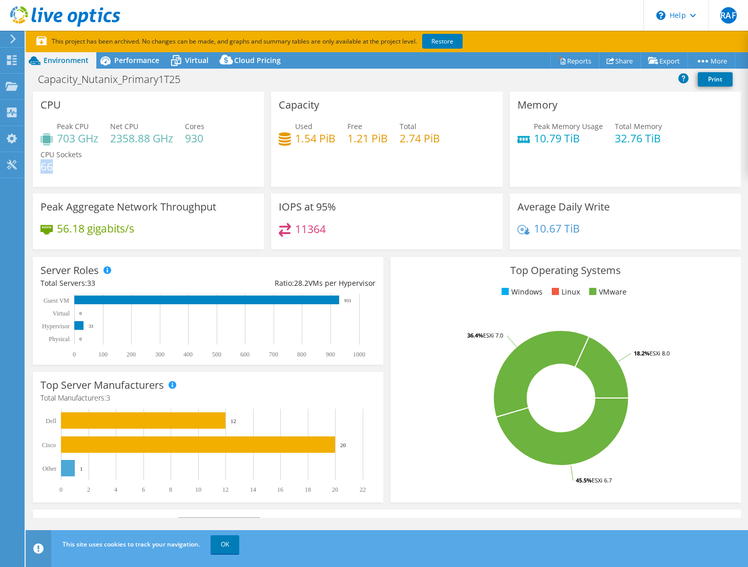
drag, startPoint x: 50, startPoint y: 168, endPoint x: 44, endPoint y: 169, distance: 6.7
click at [43, 169] on h4 "66" at bounding box center [60, 166] width 41 height 11
click at [239, 447] on rect at bounding box center [198, 444] width 274 height 16
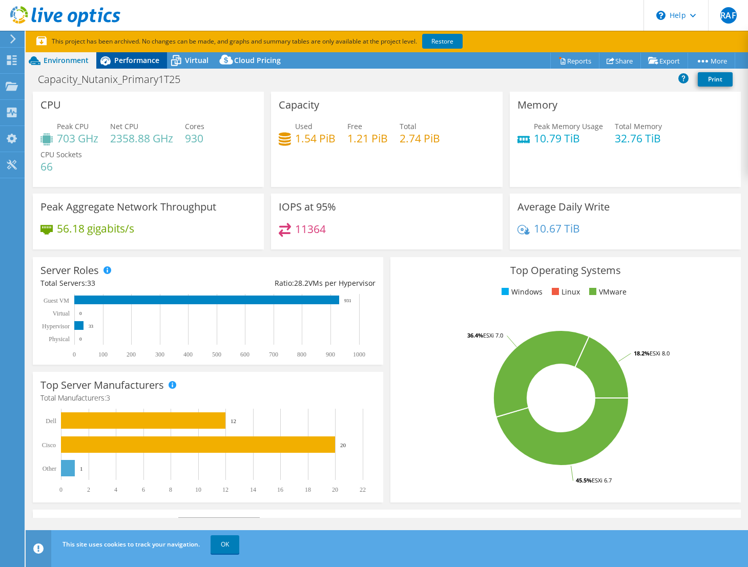
click at [157, 62] on span "Performance" at bounding box center [136, 60] width 45 height 10
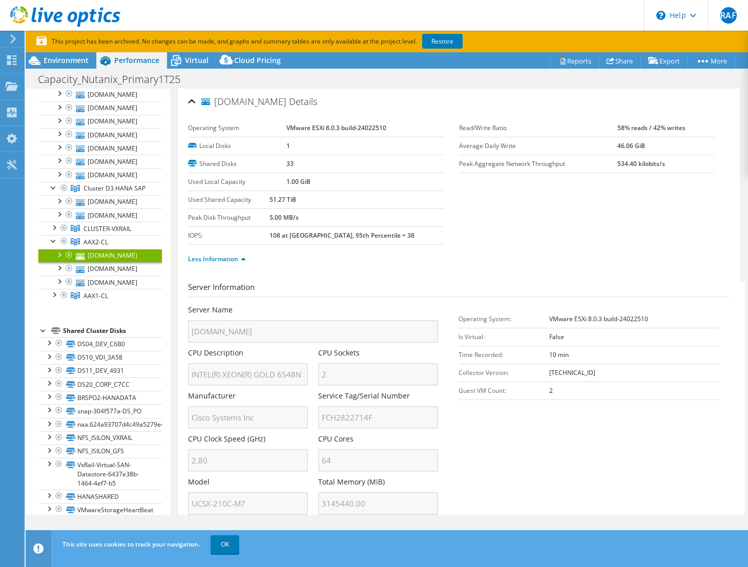
scroll to position [375, 0]
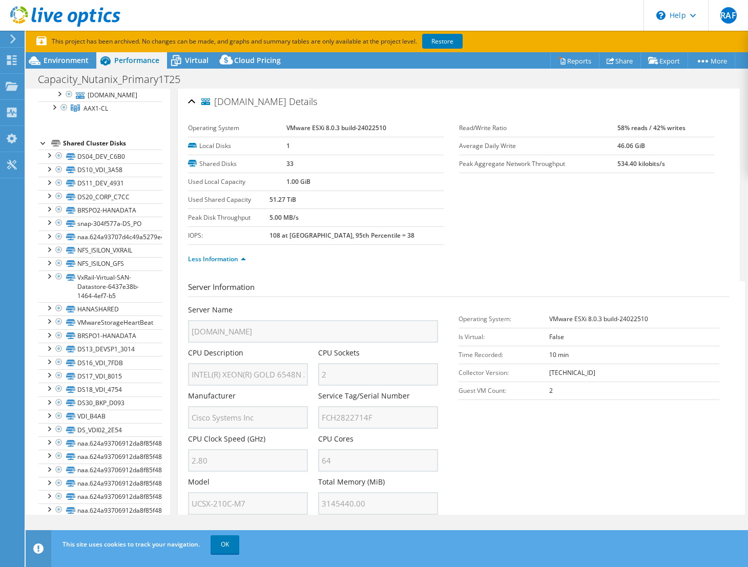
click at [43, 148] on div at bounding box center [43, 142] width 10 height 10
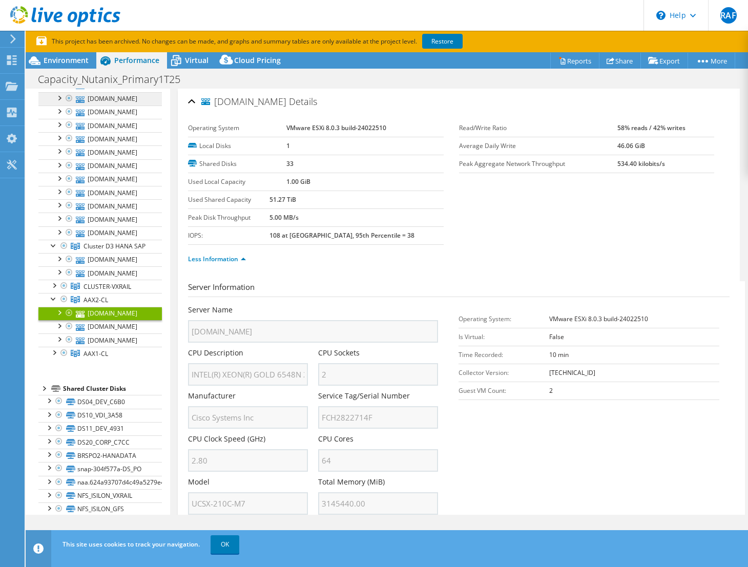
scroll to position [32, 0]
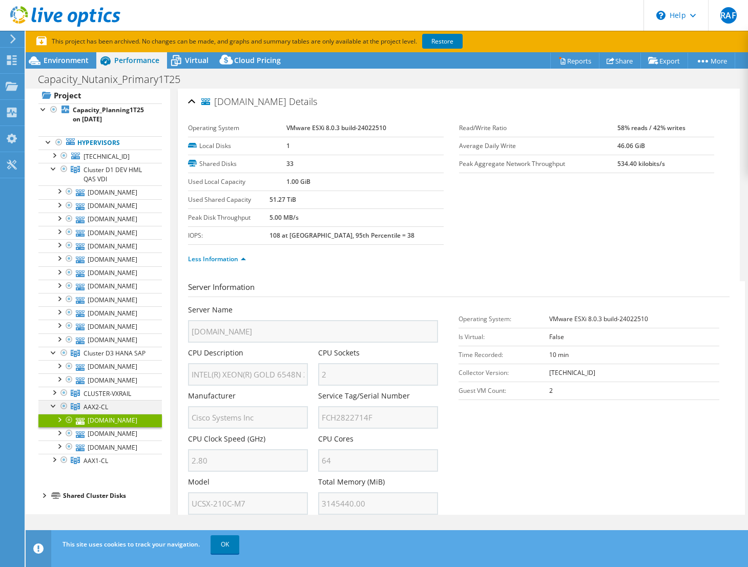
click at [53, 405] on div at bounding box center [54, 405] width 10 height 10
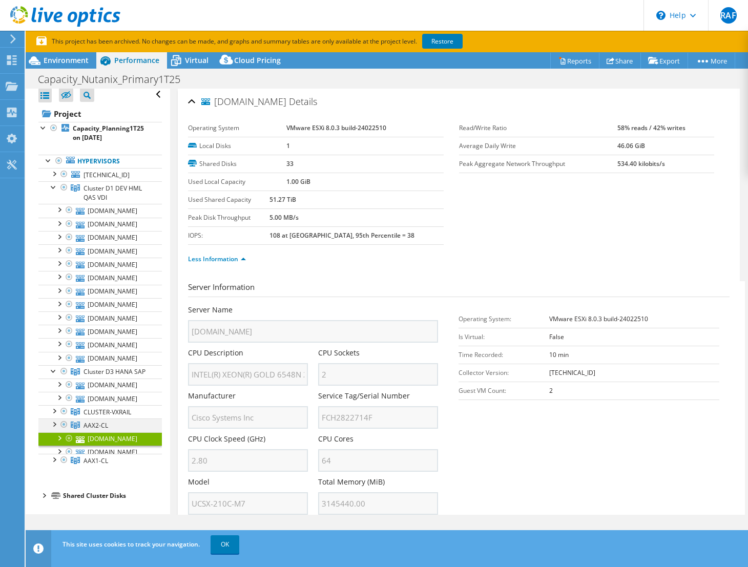
scroll to position [0, 0]
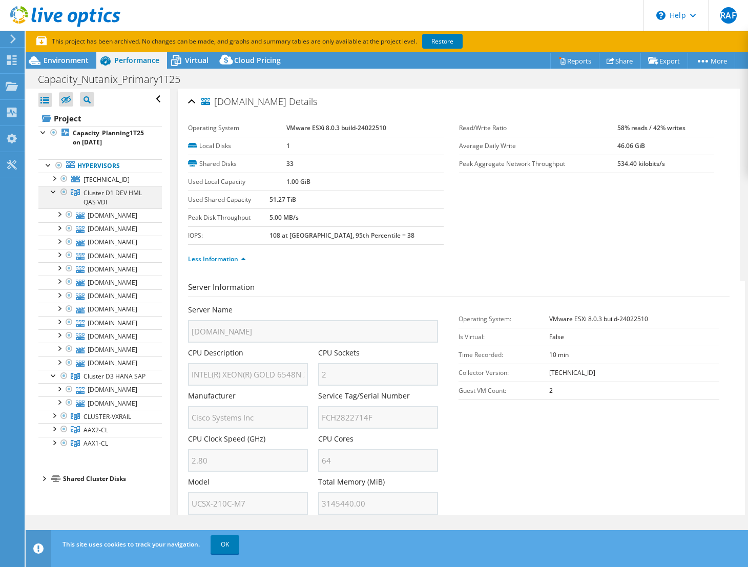
click at [54, 193] on div at bounding box center [54, 191] width 10 height 10
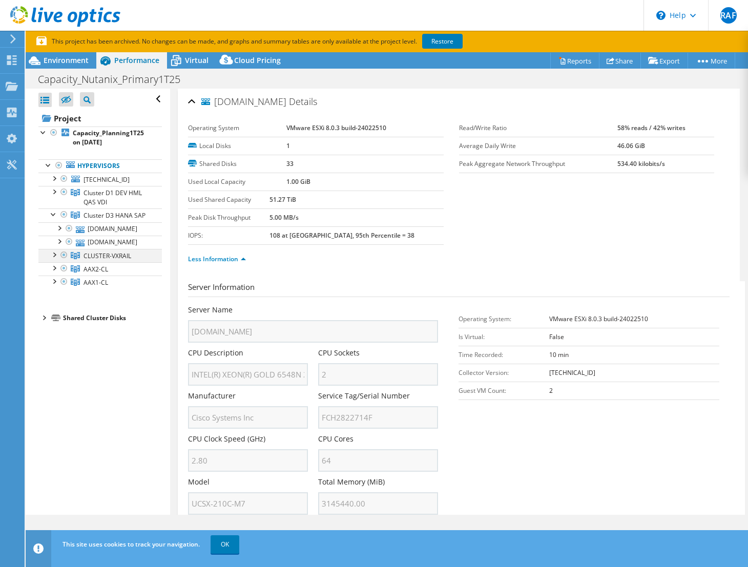
click at [56, 259] on div at bounding box center [54, 254] width 10 height 10
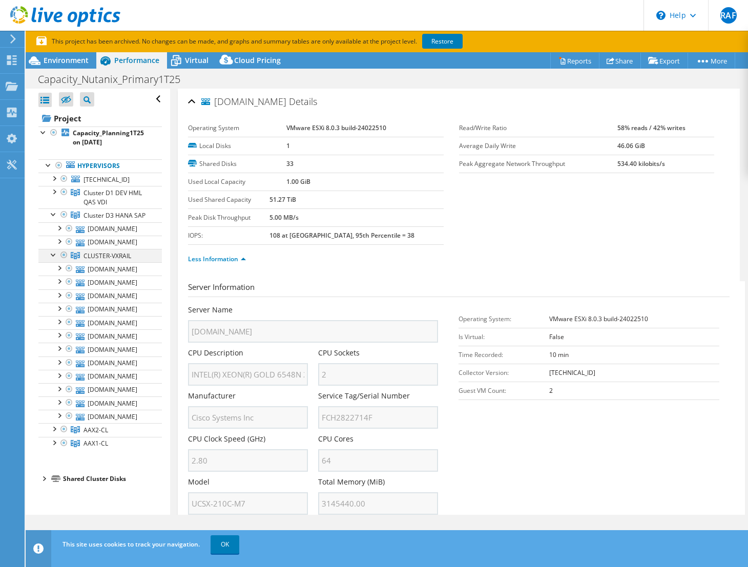
click at [63, 261] on div at bounding box center [64, 255] width 10 height 12
click at [64, 261] on div at bounding box center [64, 255] width 10 height 12
click at [444, 46] on link "Restore" at bounding box center [442, 41] width 40 height 15
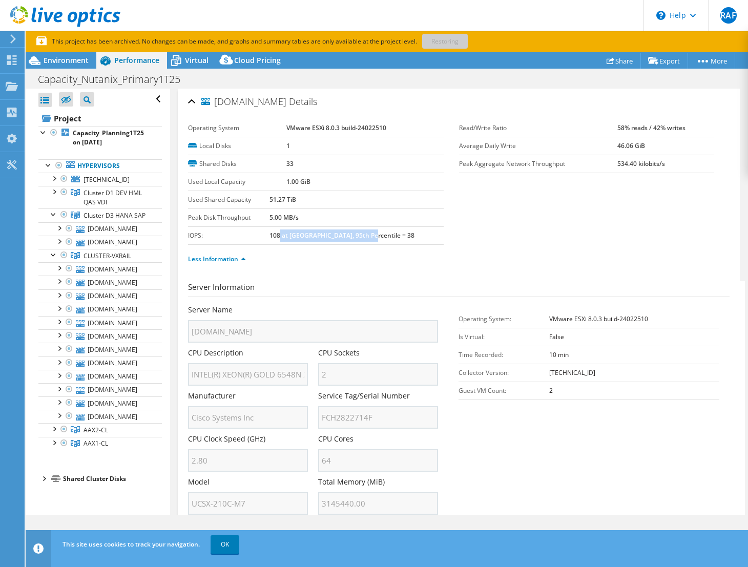
drag, startPoint x: 302, startPoint y: 233, endPoint x: 424, endPoint y: 237, distance: 122.5
click at [424, 237] on td "108 at [GEOGRAPHIC_DATA], 95th Percentile = 38" at bounding box center [356, 235] width 174 height 18
click at [425, 248] on div "Less Information" at bounding box center [458, 259] width 541 height 29
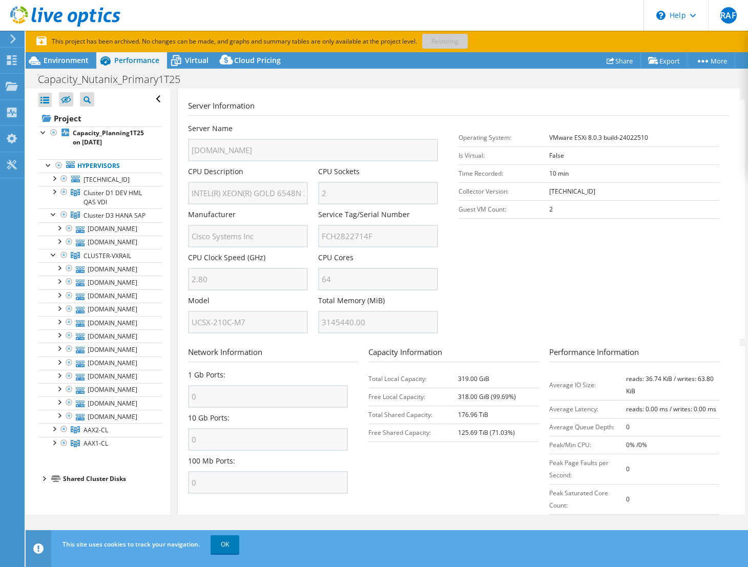
scroll to position [220, 0]
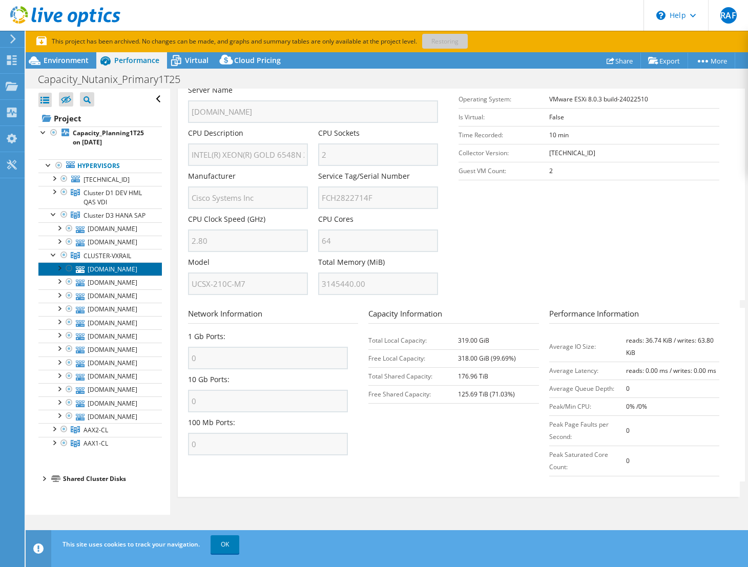
click at [130, 276] on link "[DOMAIN_NAME]" at bounding box center [99, 268] width 123 height 13
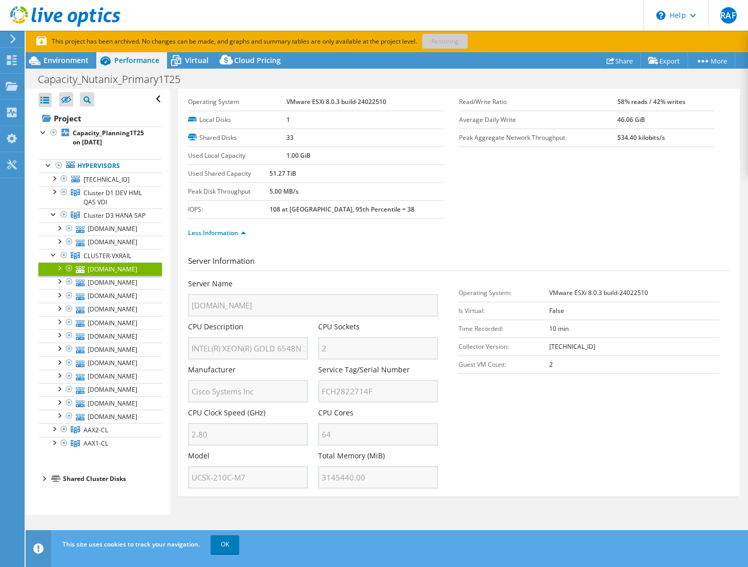
scroll to position [0, 0]
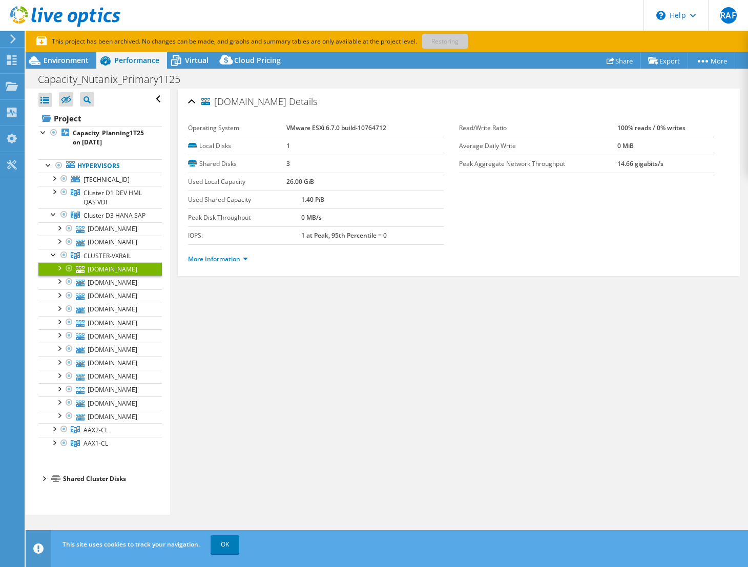
click at [242, 260] on link "More Information" at bounding box center [218, 259] width 60 height 9
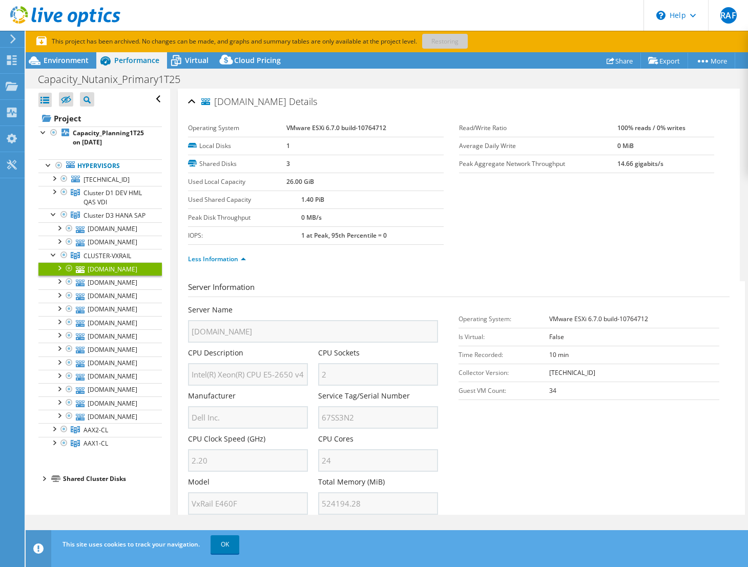
click at [58, 272] on div at bounding box center [59, 267] width 10 height 10
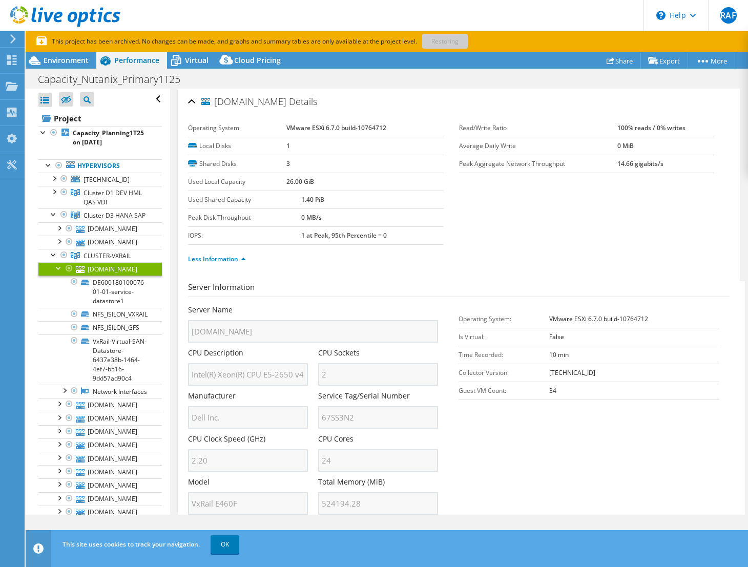
click at [58, 272] on div at bounding box center [59, 267] width 10 height 10
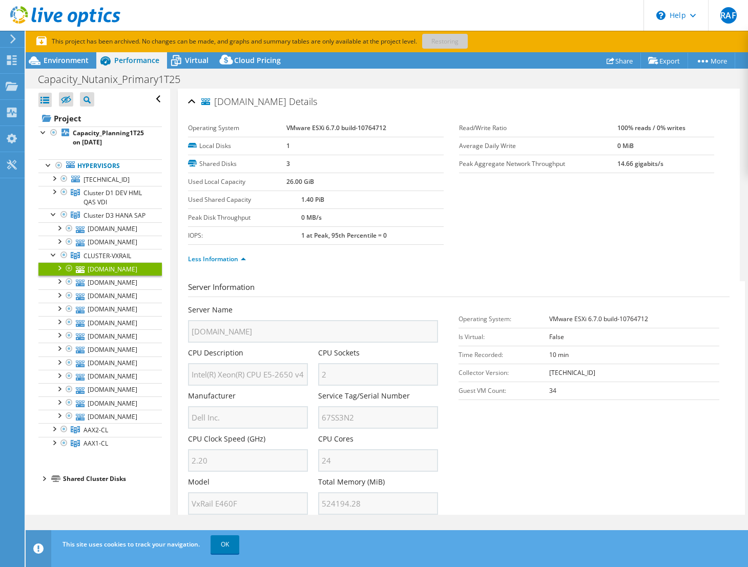
click at [368, 276] on div "Server Information Server Name [DOMAIN_NAME] CPU Description Intel(R) Xeon(R) C…" at bounding box center [458, 509] width 541 height 473
click at [52, 191] on div at bounding box center [54, 191] width 10 height 10
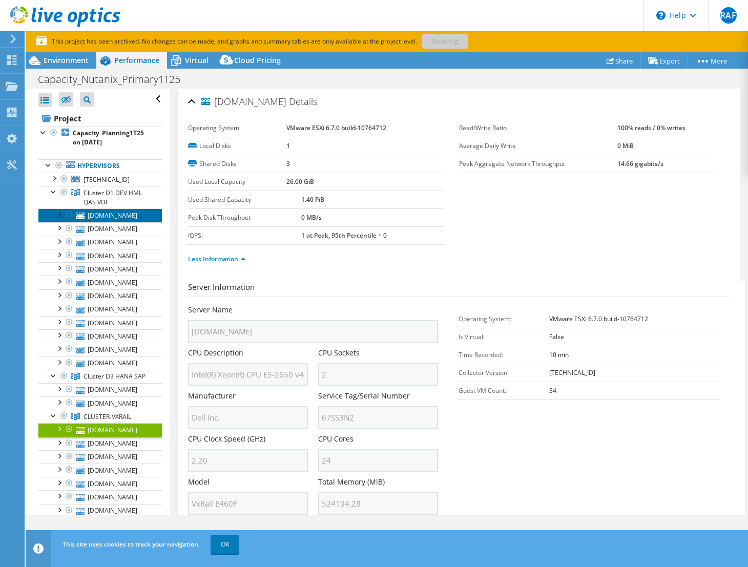
click at [121, 216] on link "[DOMAIN_NAME]" at bounding box center [99, 214] width 123 height 13
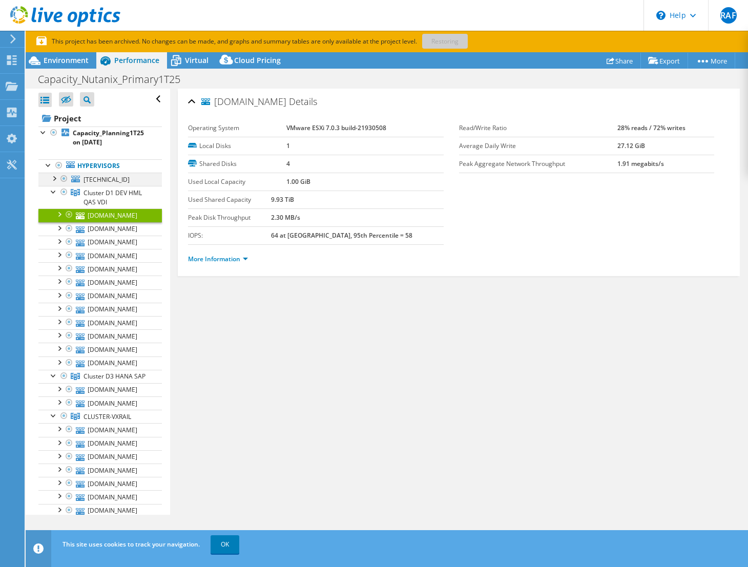
click at [51, 175] on div at bounding box center [54, 178] width 10 height 10
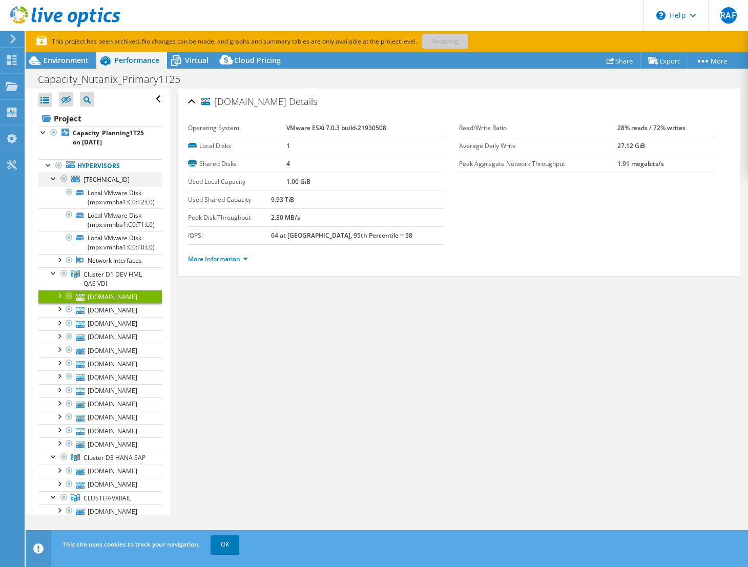
click at [51, 175] on div at bounding box center [54, 178] width 10 height 10
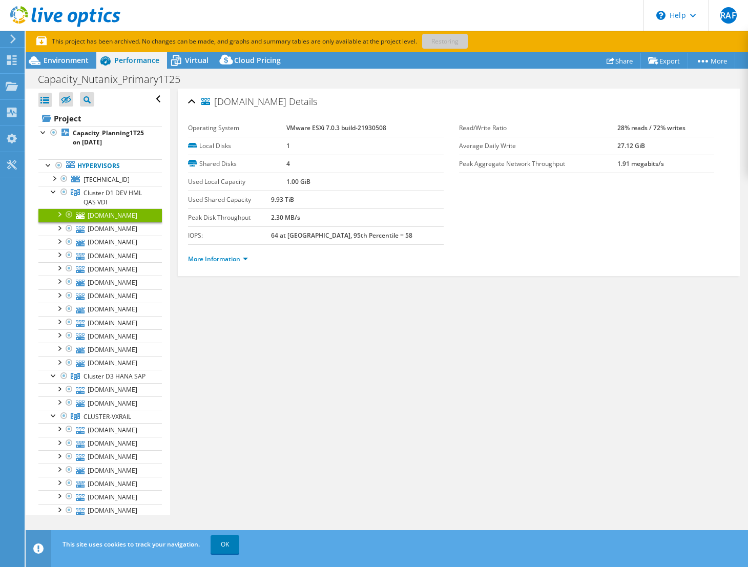
click at [132, 214] on link "[DOMAIN_NAME]" at bounding box center [99, 214] width 123 height 13
click at [227, 258] on link "More Information" at bounding box center [218, 259] width 60 height 9
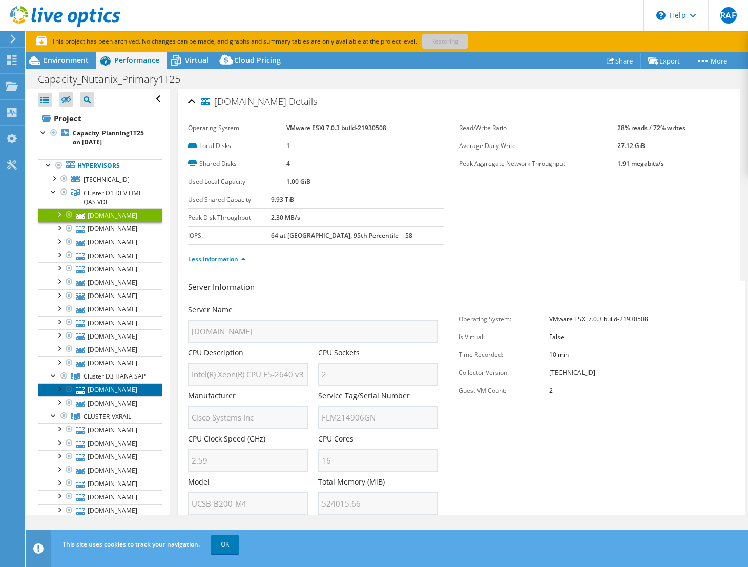
click at [129, 396] on link "[DOMAIN_NAME]" at bounding box center [99, 389] width 123 height 13
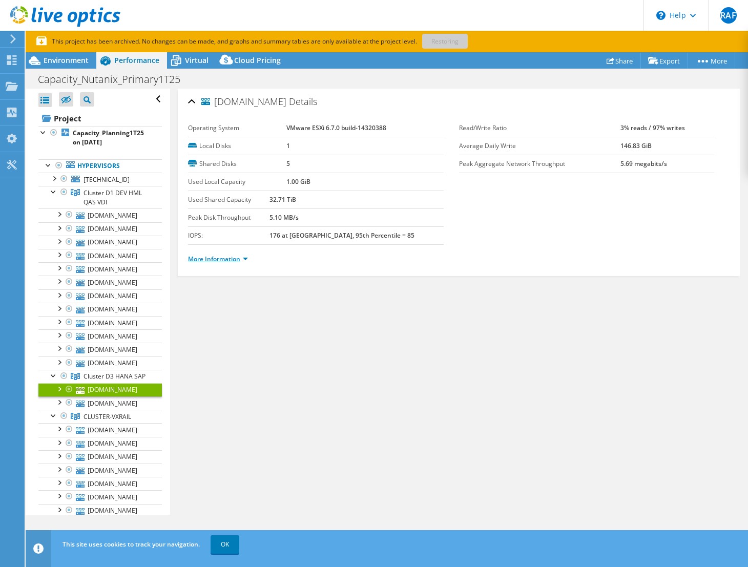
click at [215, 257] on link "More Information" at bounding box center [218, 259] width 60 height 9
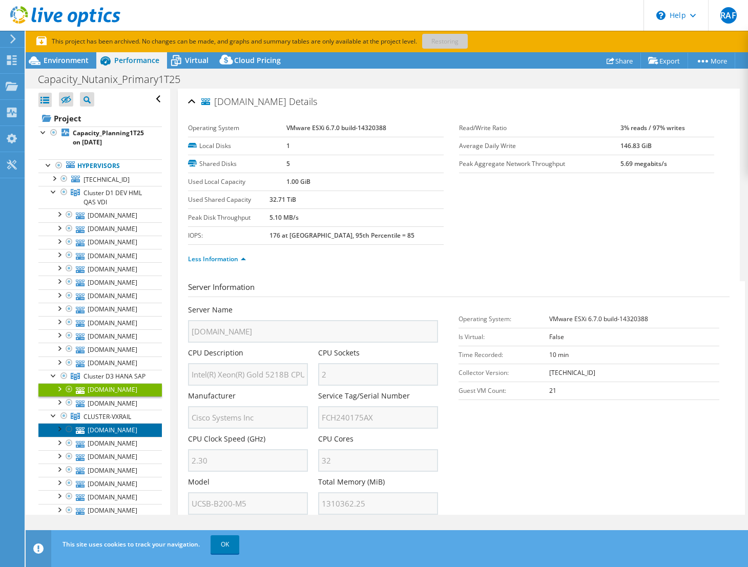
click at [127, 436] on link "[DOMAIN_NAME]" at bounding box center [99, 429] width 123 height 13
